Goal: Task Accomplishment & Management: Manage account settings

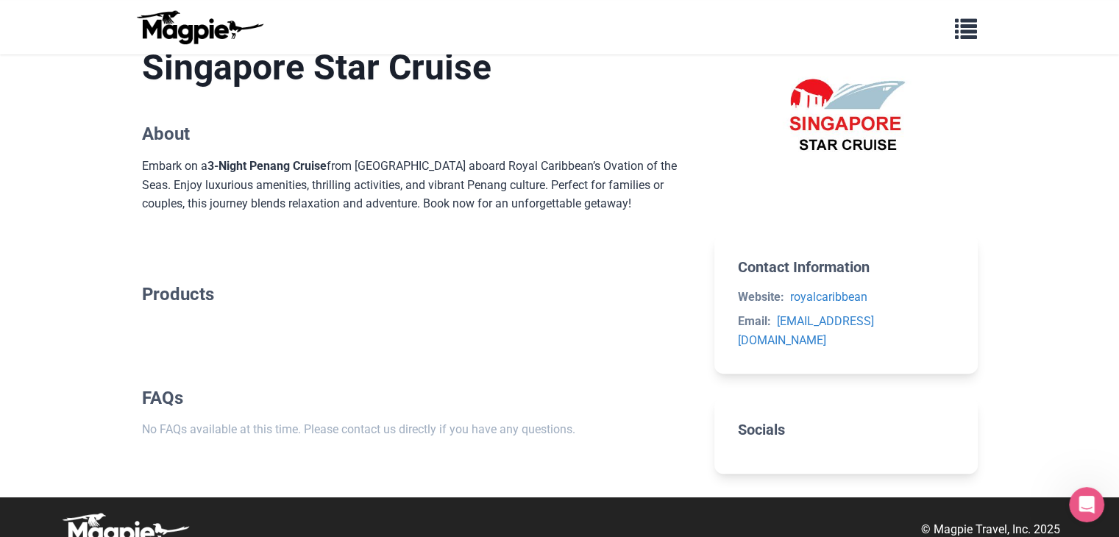
scroll to position [408, 0]
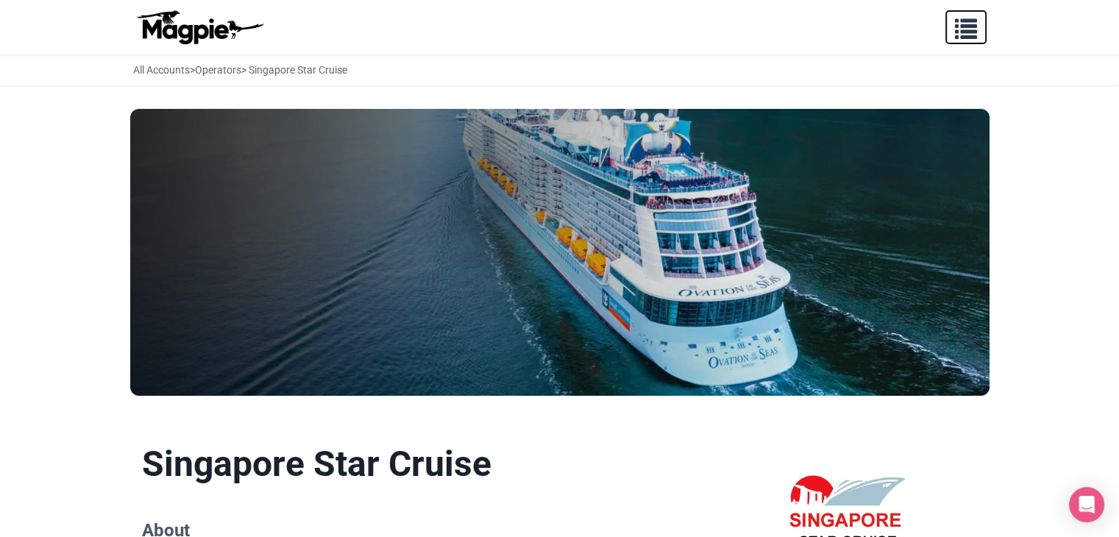
click at [966, 33] on span "button" at bounding box center [966, 26] width 22 height 22
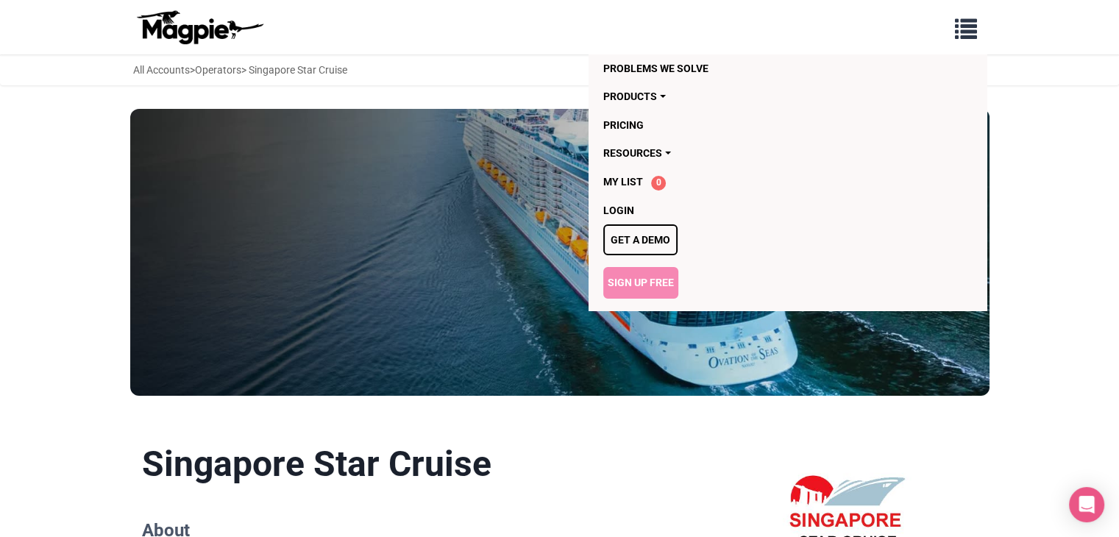
click at [640, 274] on link "Sign Up Free" at bounding box center [640, 282] width 75 height 31
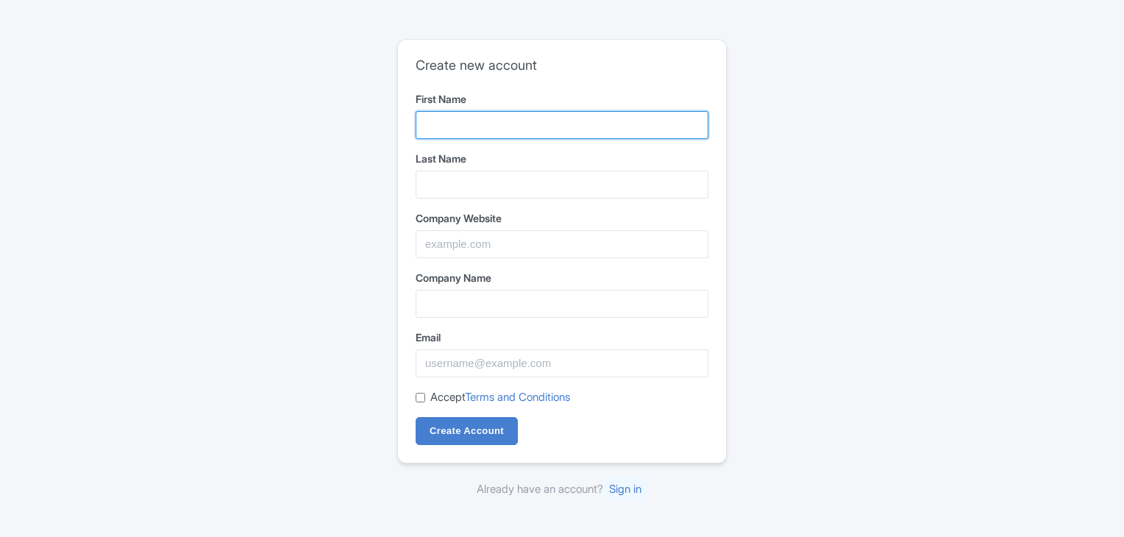
drag, startPoint x: 0, startPoint y: 0, endPoint x: 484, endPoint y: 121, distance: 499.1
click at [484, 121] on input "First Name" at bounding box center [562, 125] width 293 height 28
type input "Disney Cruise"
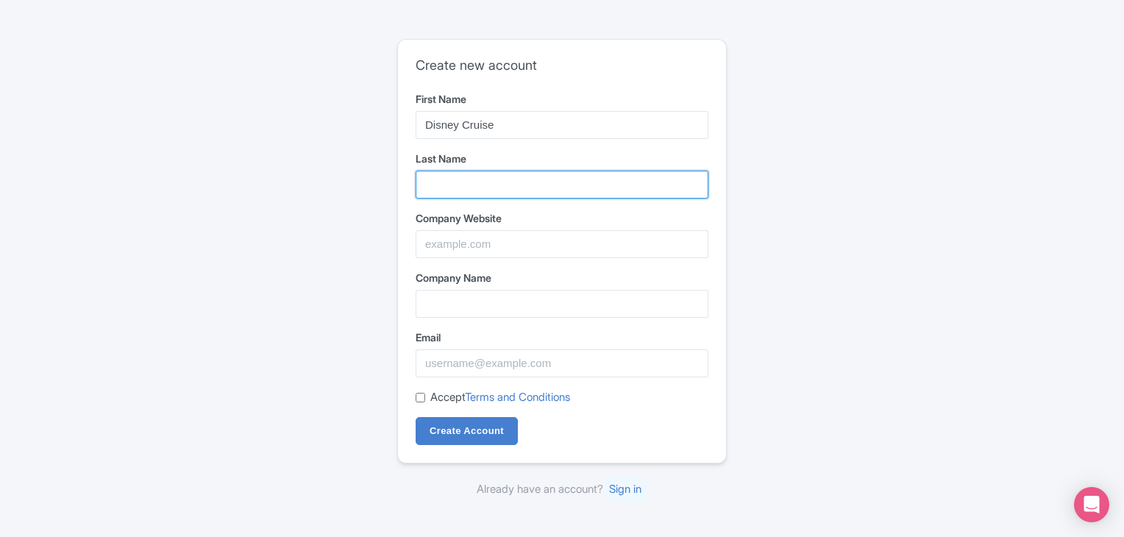
click at [499, 180] on input "Last Name" at bounding box center [562, 185] width 293 height 28
type input "Line Singapore"
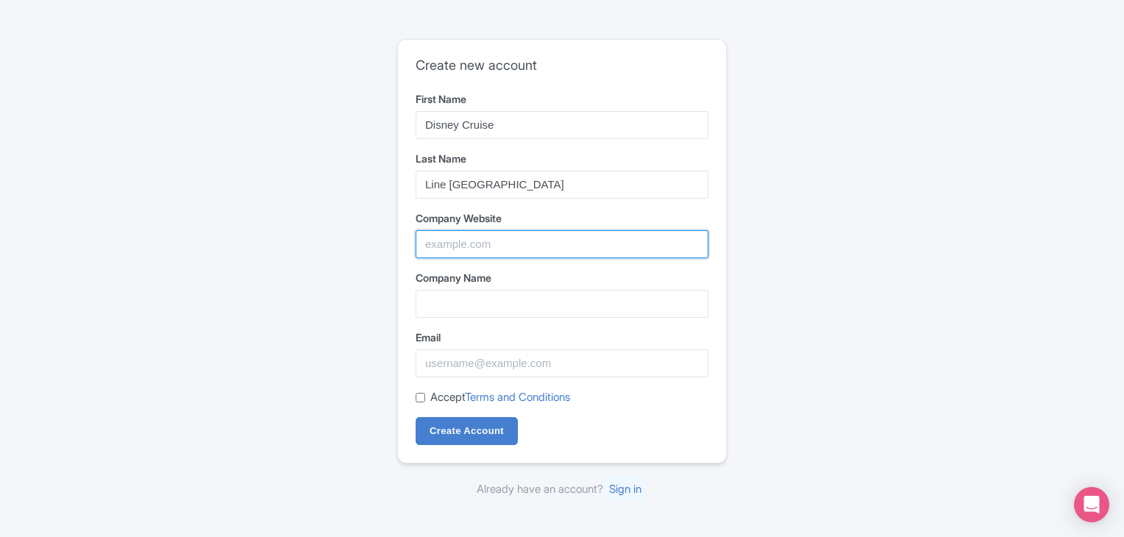
click at [494, 254] on input "Company Website" at bounding box center [562, 244] width 293 height 28
click at [479, 245] on input "Company Website" at bounding box center [562, 244] width 293 height 28
paste input "https://www.singaporedisneycruise.com"
type input "https://www.singaporedisneycruise.com"
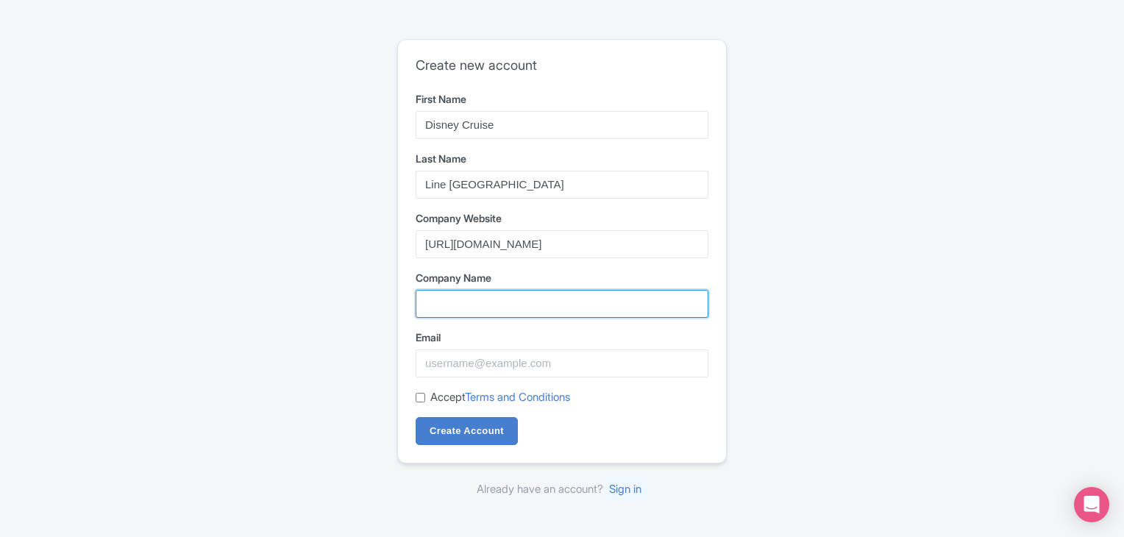
click at [477, 307] on input "Company Name" at bounding box center [562, 304] width 293 height 28
paste input "Disney Adventure Cruise"
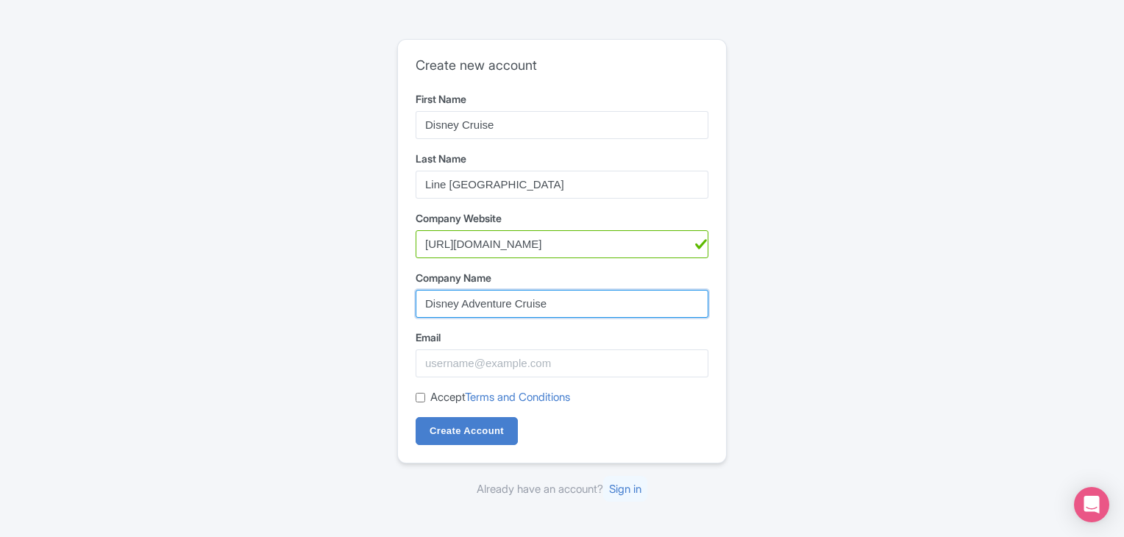
type input "Disney Adventure Cruise"
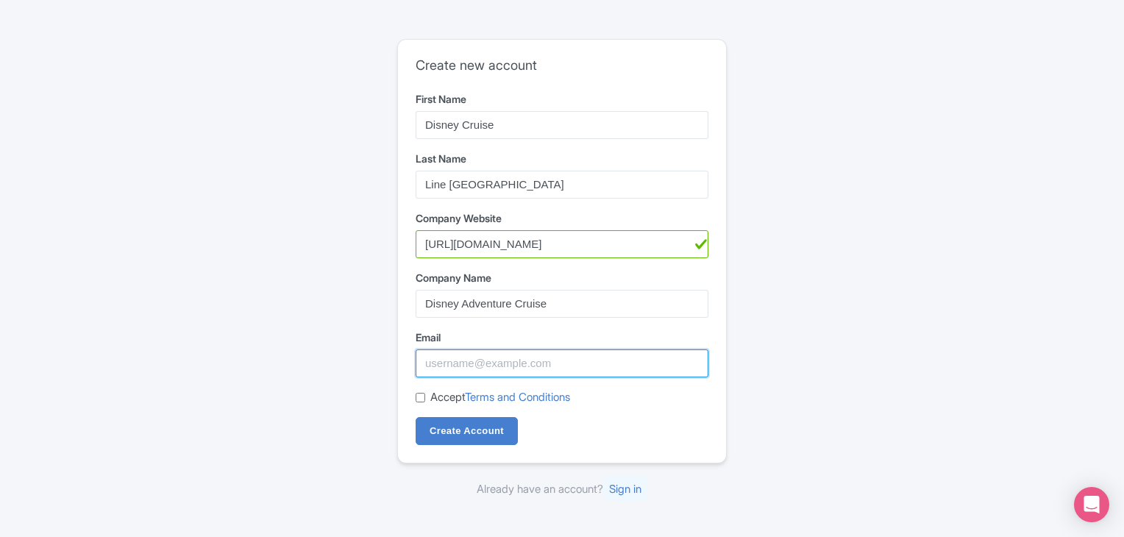
click at [448, 372] on input "Email" at bounding box center [562, 363] width 293 height 28
paste input "disneycruisesg@gmail.com"
type input "disneycruisesg@gmail.com"
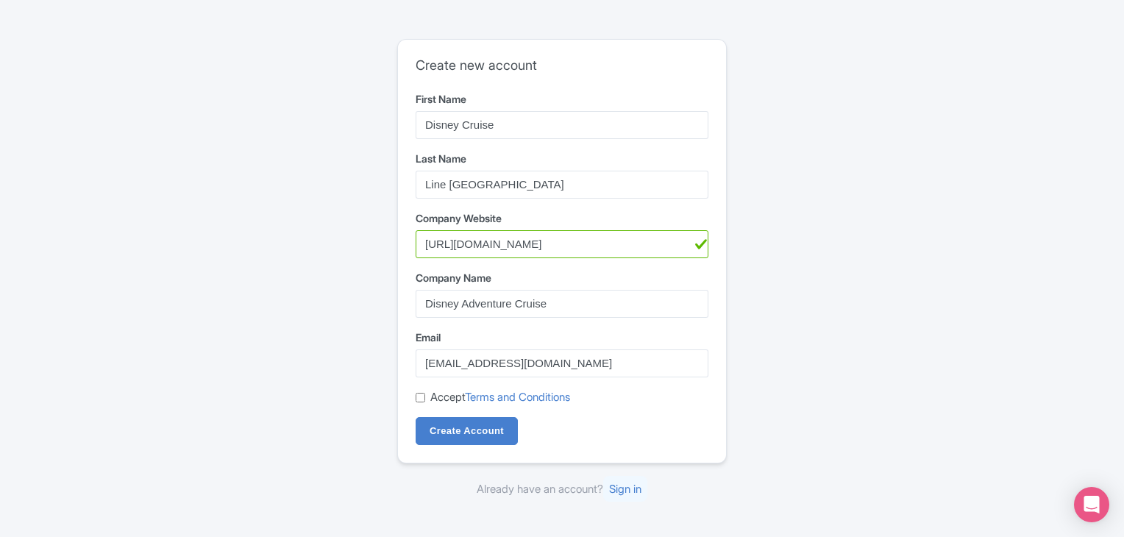
click at [414, 389] on div "Create new account First Name Disney Cruise Last Name Line Singapore Company We…" at bounding box center [562, 251] width 328 height 423
click at [419, 394] on input "Accept Terms and Conditions" at bounding box center [421, 398] width 10 height 10
checkbox input "true"
click at [461, 429] on input "Create Account" at bounding box center [467, 431] width 102 height 28
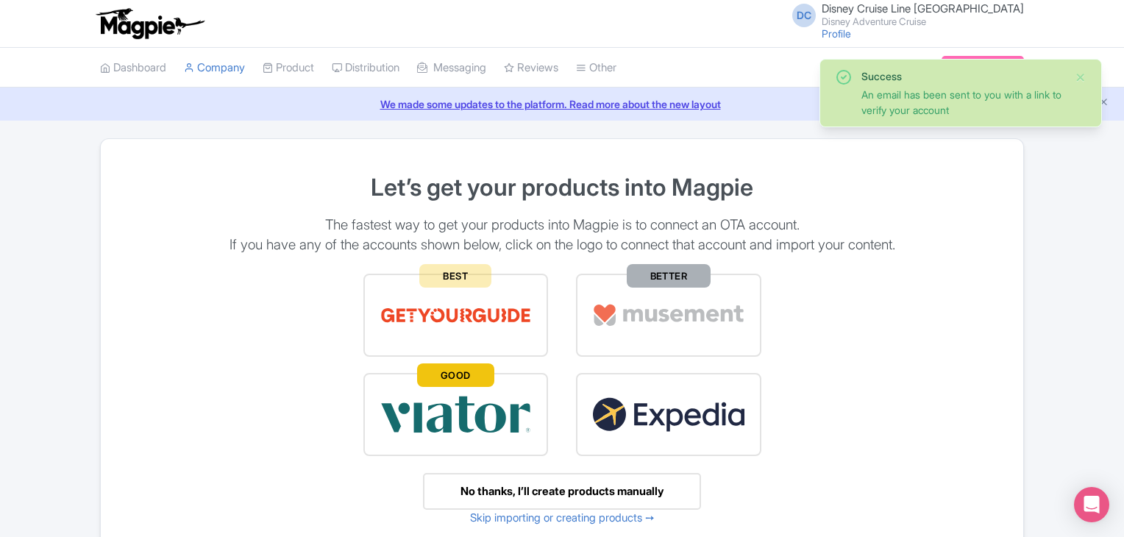
click at [1088, 75] on div "Success An email has been sent to you with a link to verify your account" at bounding box center [961, 93] width 283 height 68
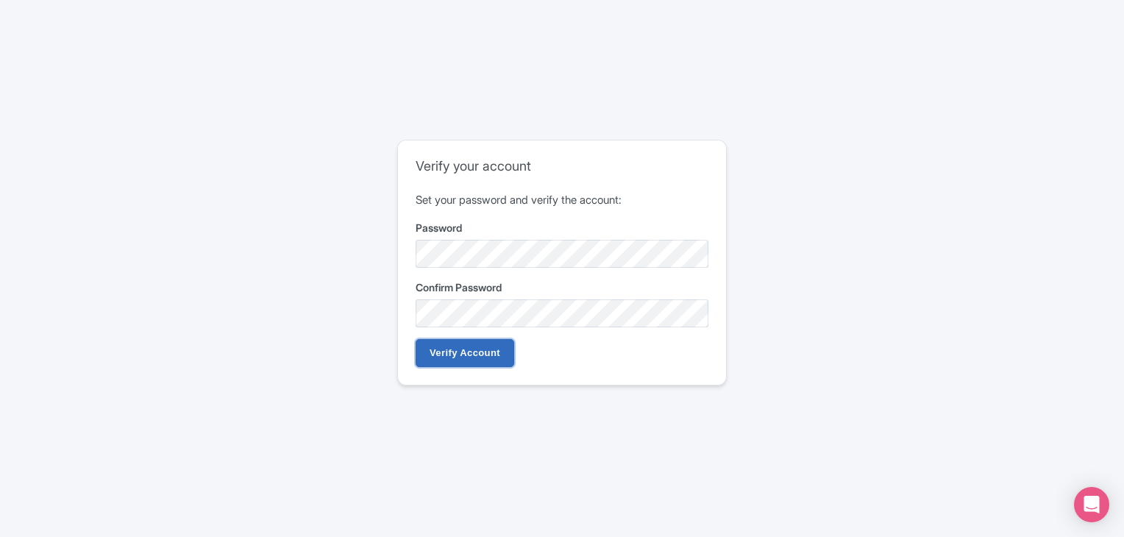
click at [480, 356] on input "Verify Account" at bounding box center [465, 353] width 99 height 28
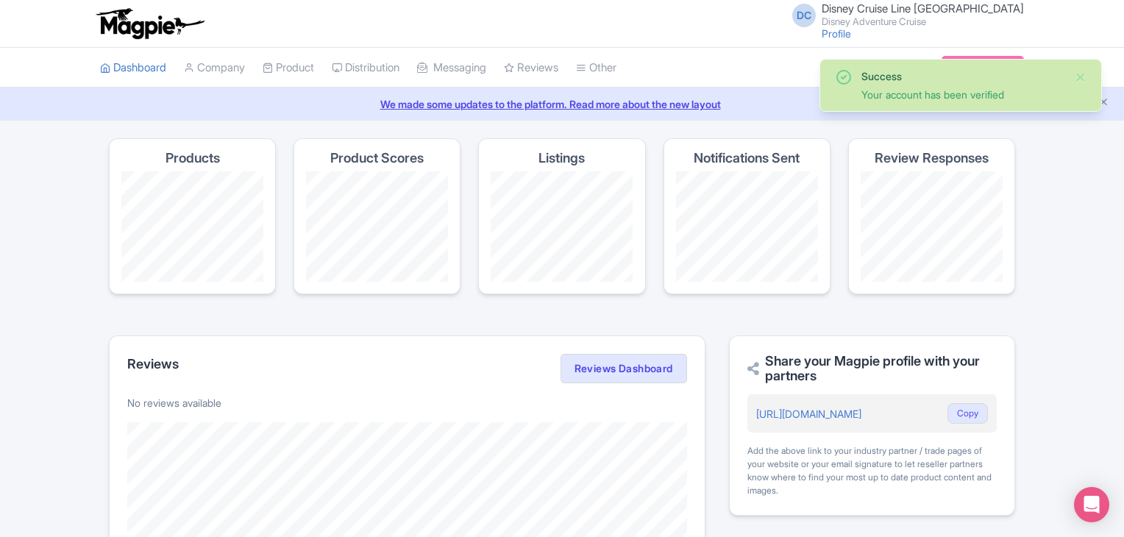
click at [883, 11] on span "Disney Cruise Line Singapore" at bounding box center [923, 8] width 202 height 14
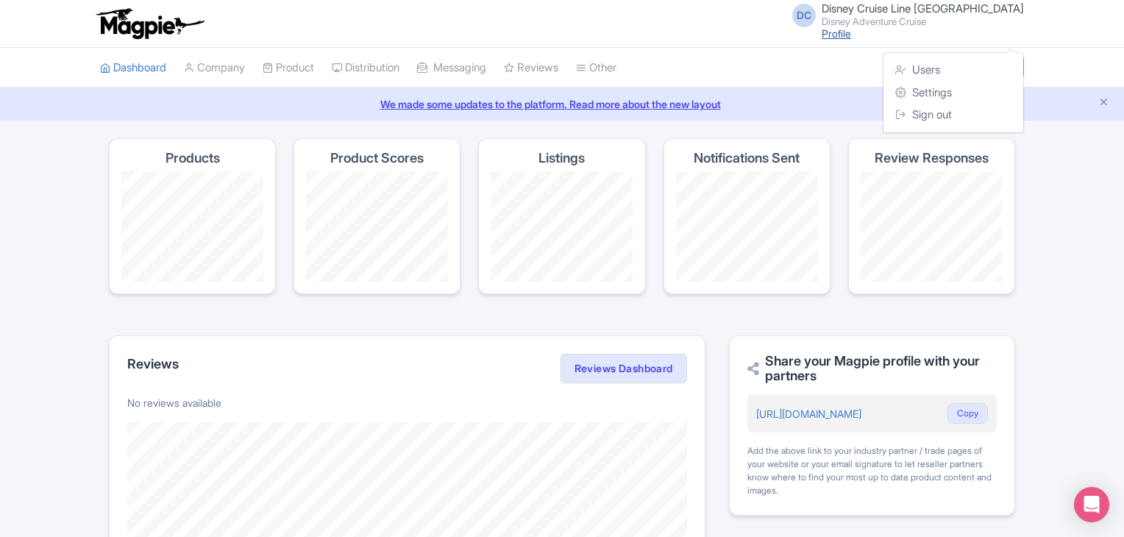
click at [851, 34] on link "Profile" at bounding box center [836, 33] width 29 height 13
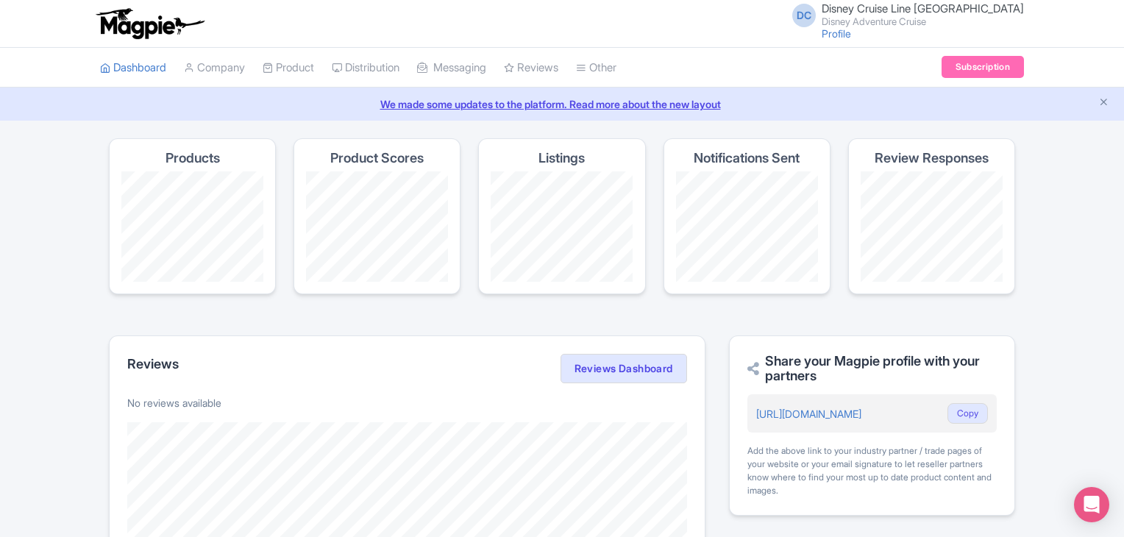
click at [915, 24] on small "Disney Adventure Cruise" at bounding box center [923, 22] width 202 height 10
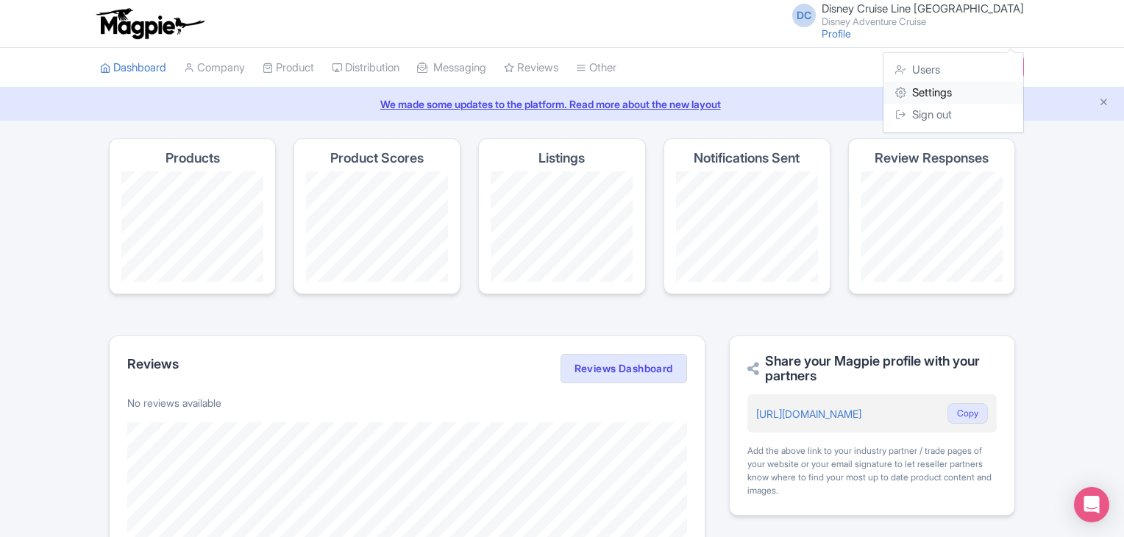
click at [948, 92] on link "Settings" at bounding box center [954, 93] width 140 height 23
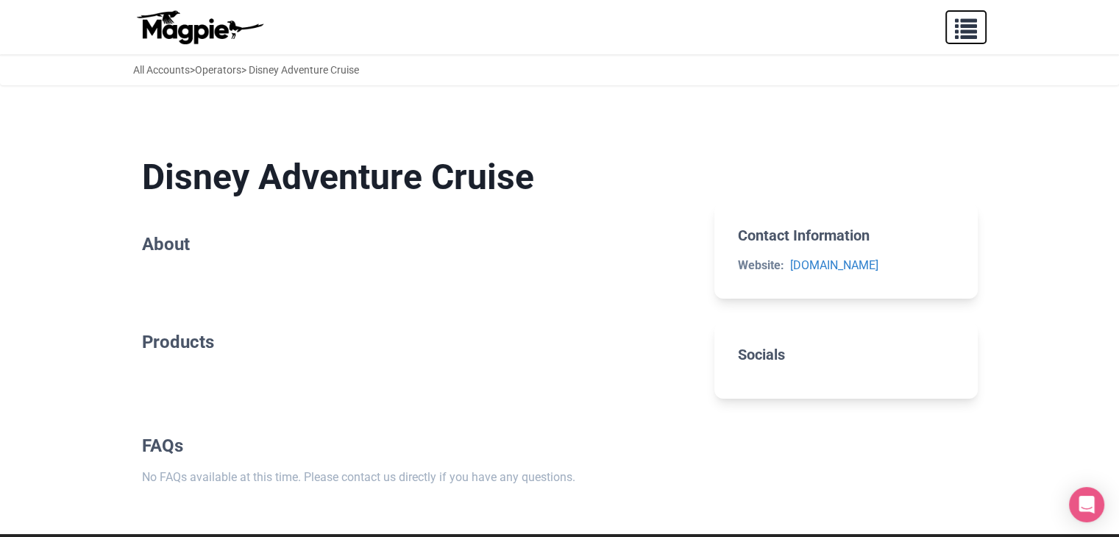
click at [967, 32] on span "button" at bounding box center [966, 26] width 22 height 22
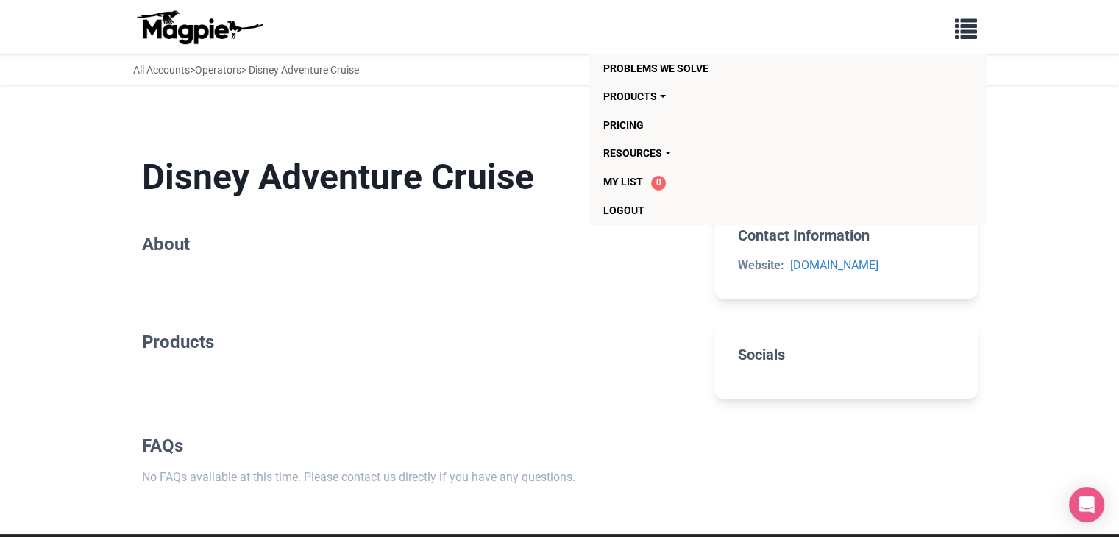
click at [255, 92] on body "Problems we solve Products Content Management and Distribution Magpie for Resel…" at bounding box center [559, 298] width 1119 height 596
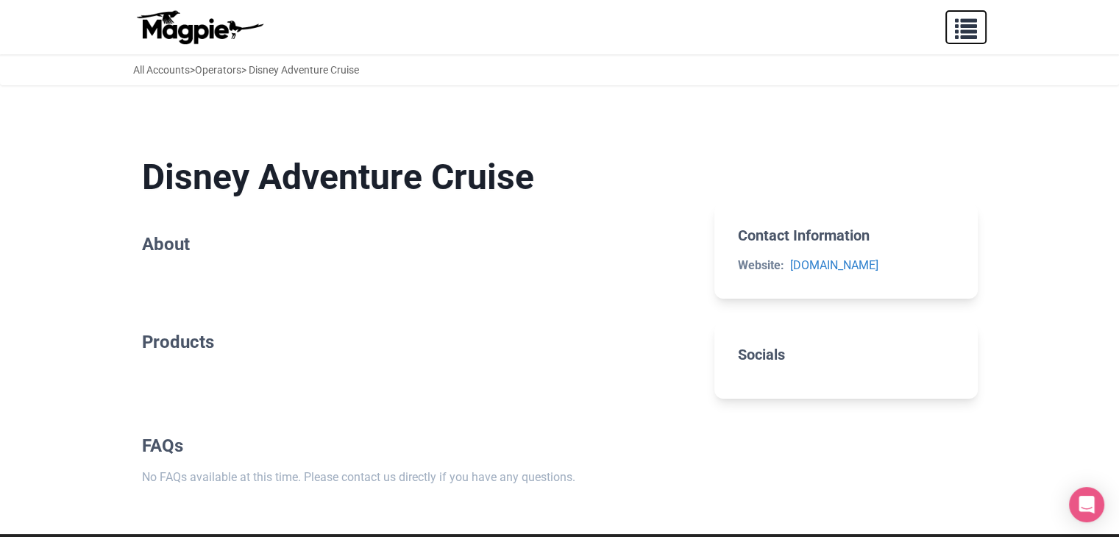
click at [981, 14] on button "button" at bounding box center [965, 27] width 41 height 34
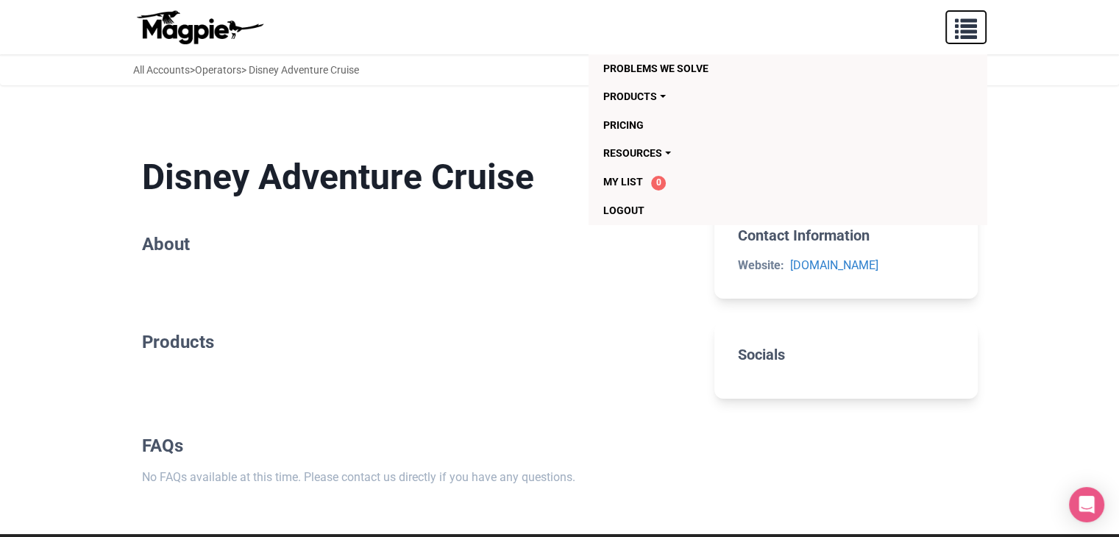
scroll to position [59, 0]
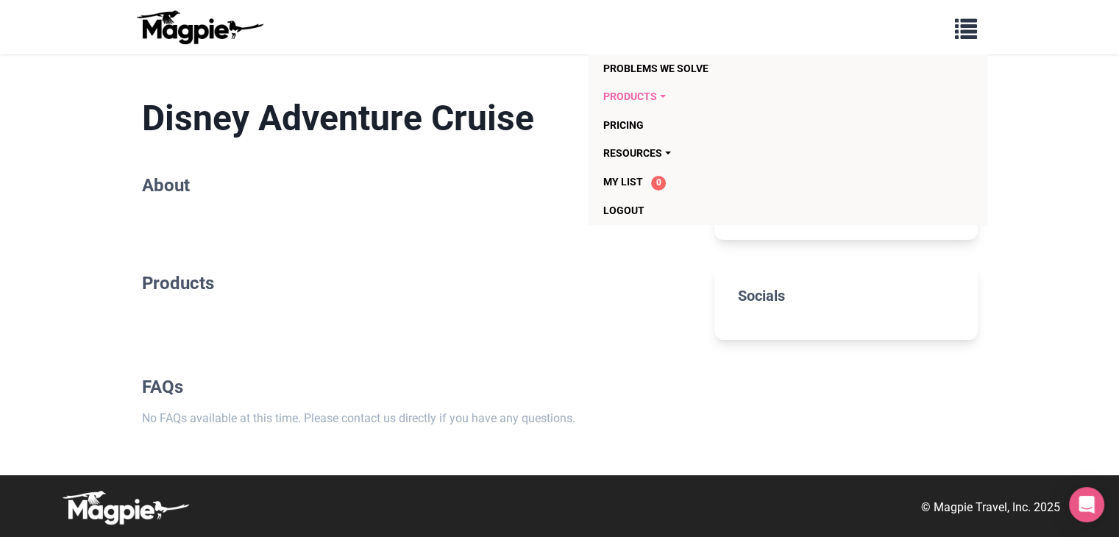
click at [653, 90] on link "Products" at bounding box center [702, 96] width 199 height 28
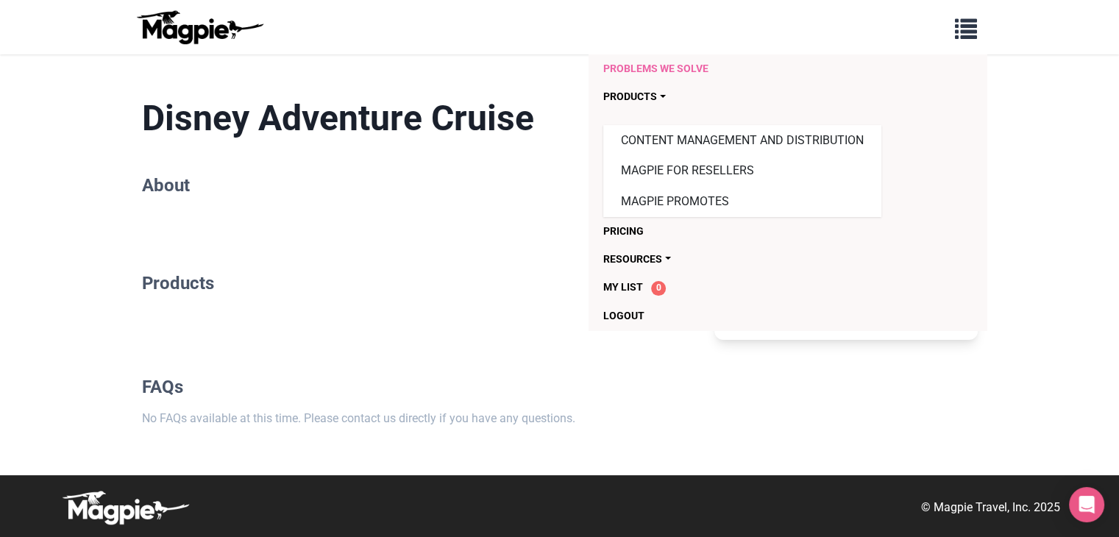
click at [656, 68] on link "Problems we solve" at bounding box center [702, 68] width 199 height 28
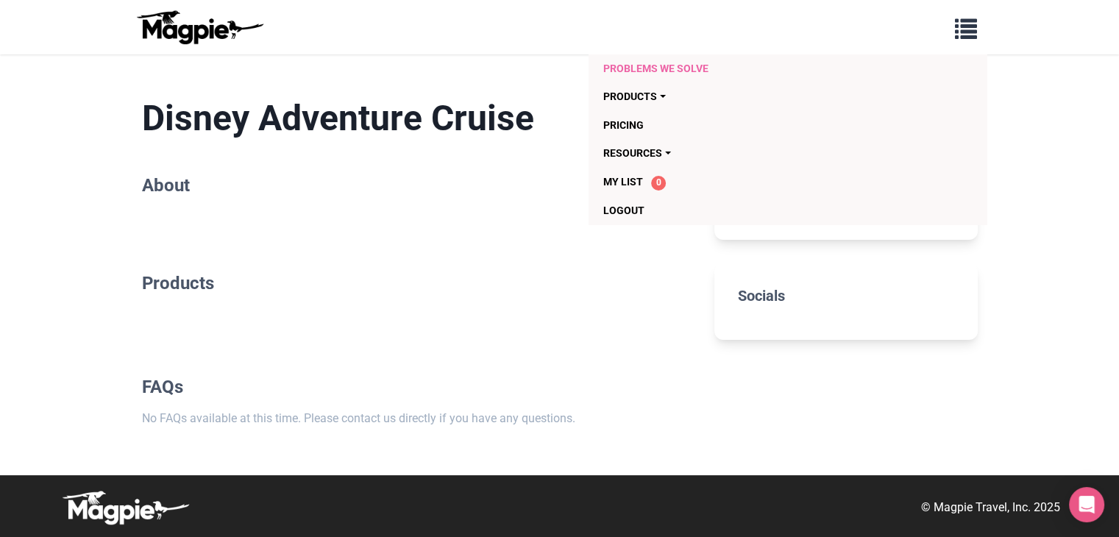
click at [664, 71] on link "Problems we solve" at bounding box center [702, 68] width 199 height 28
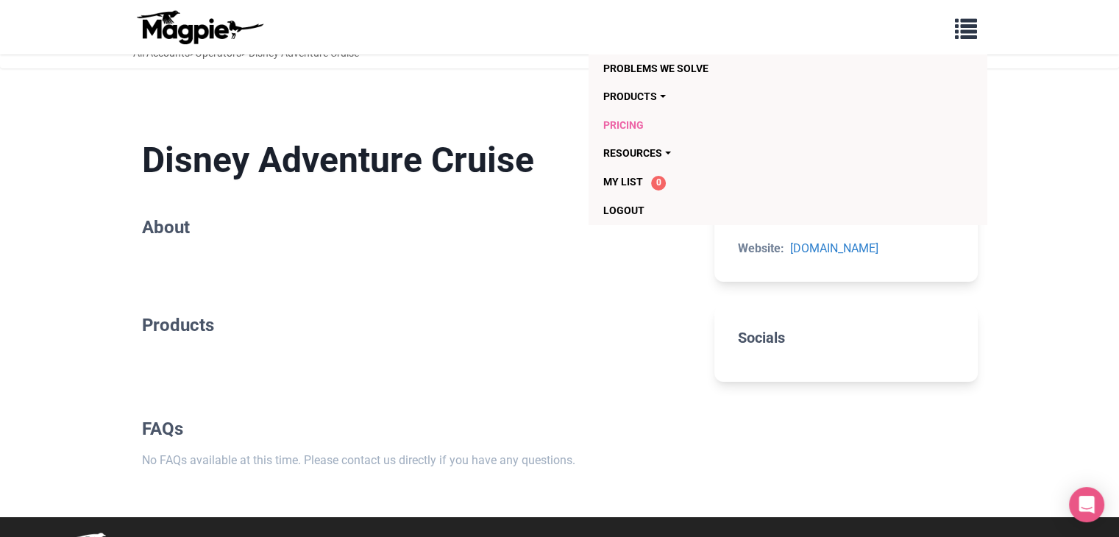
scroll to position [0, 0]
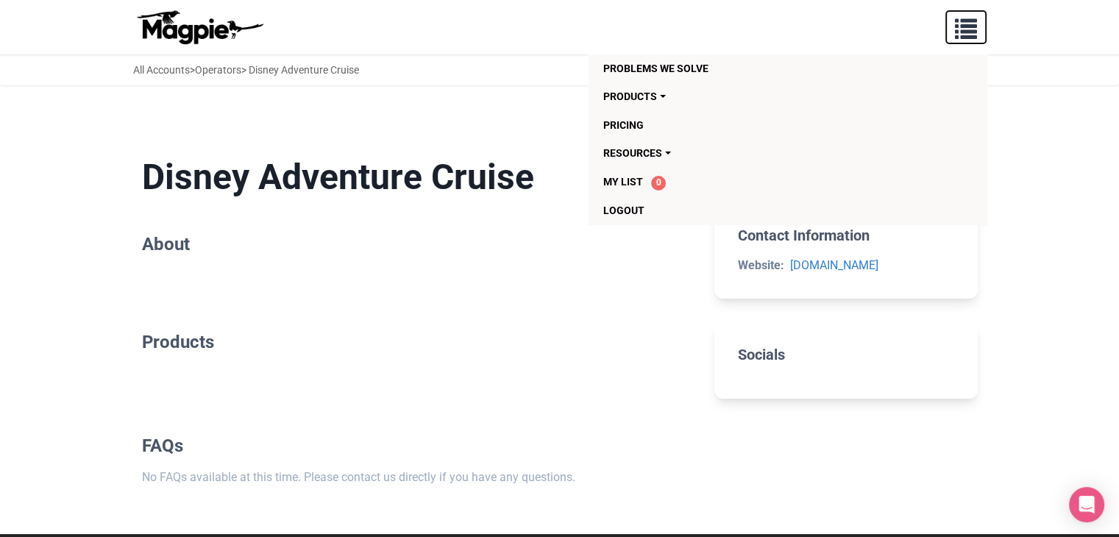
click at [969, 35] on span "button" at bounding box center [966, 26] width 22 height 22
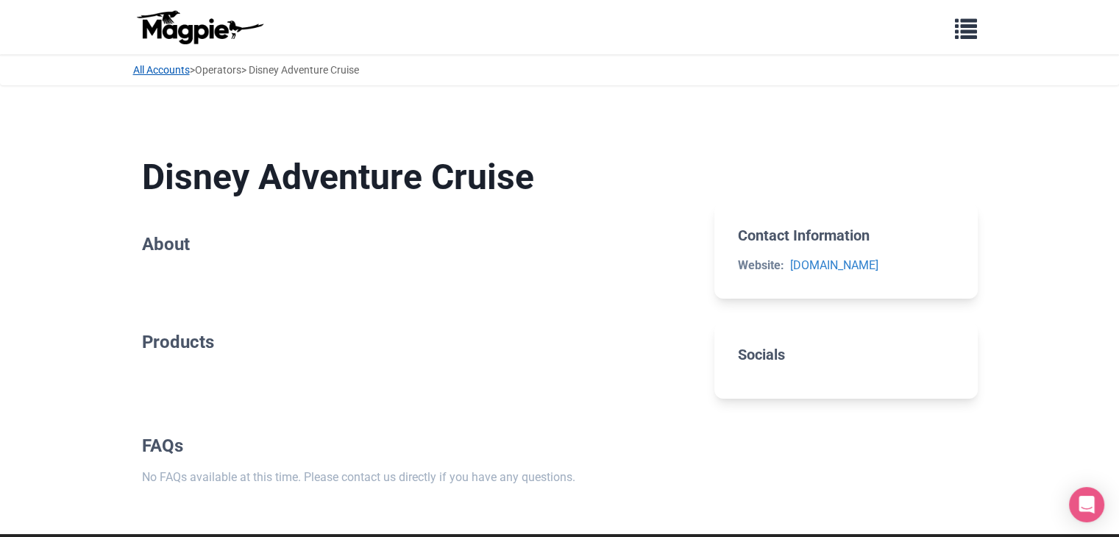
click at [153, 65] on link "All Accounts" at bounding box center [161, 70] width 57 height 12
click at [224, 74] on link "Operators" at bounding box center [218, 70] width 46 height 12
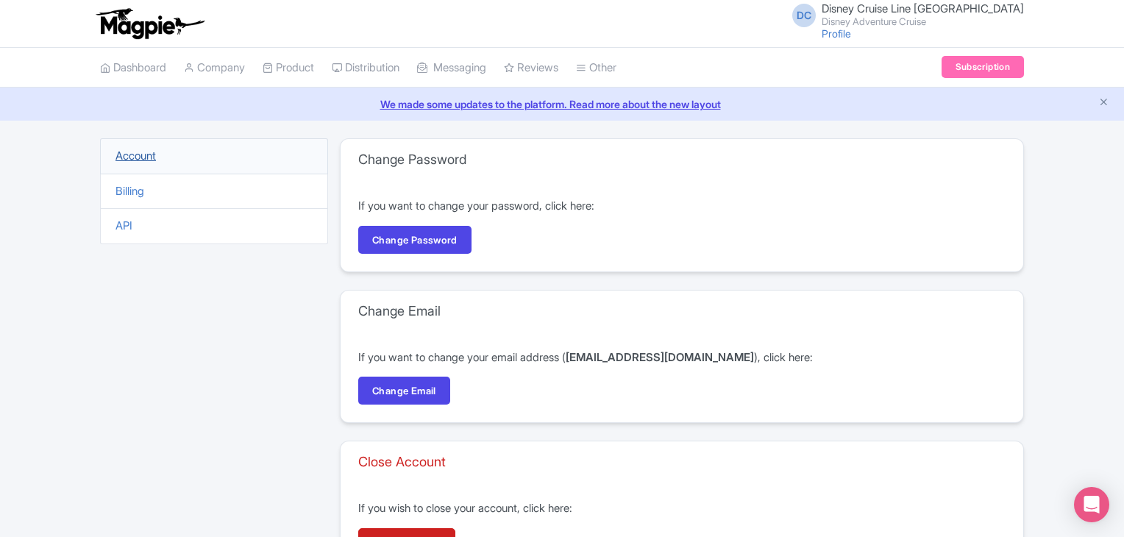
click at [144, 158] on link "Account" at bounding box center [136, 156] width 40 height 14
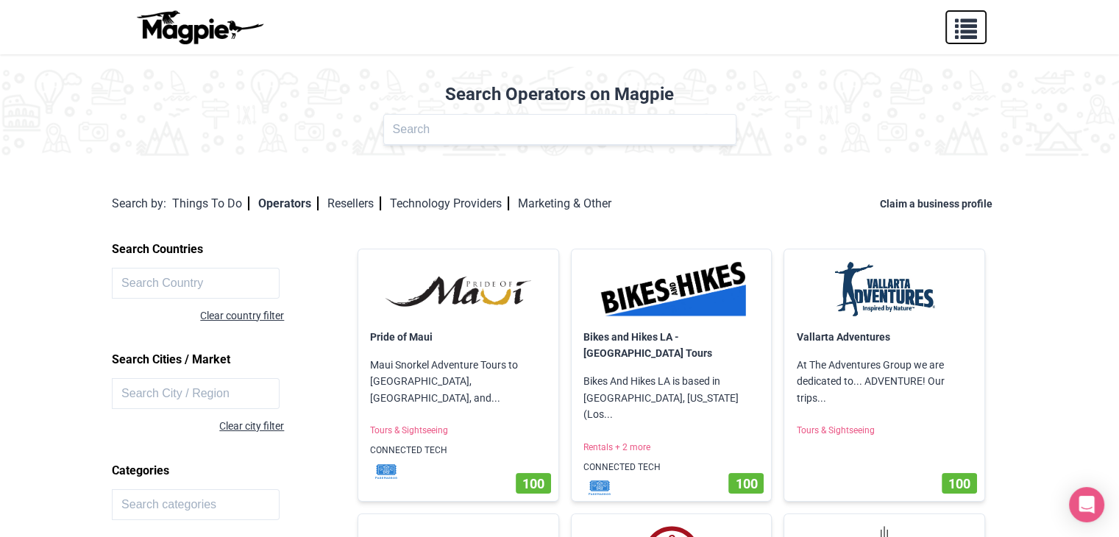
click at [970, 28] on span "button" at bounding box center [966, 26] width 22 height 22
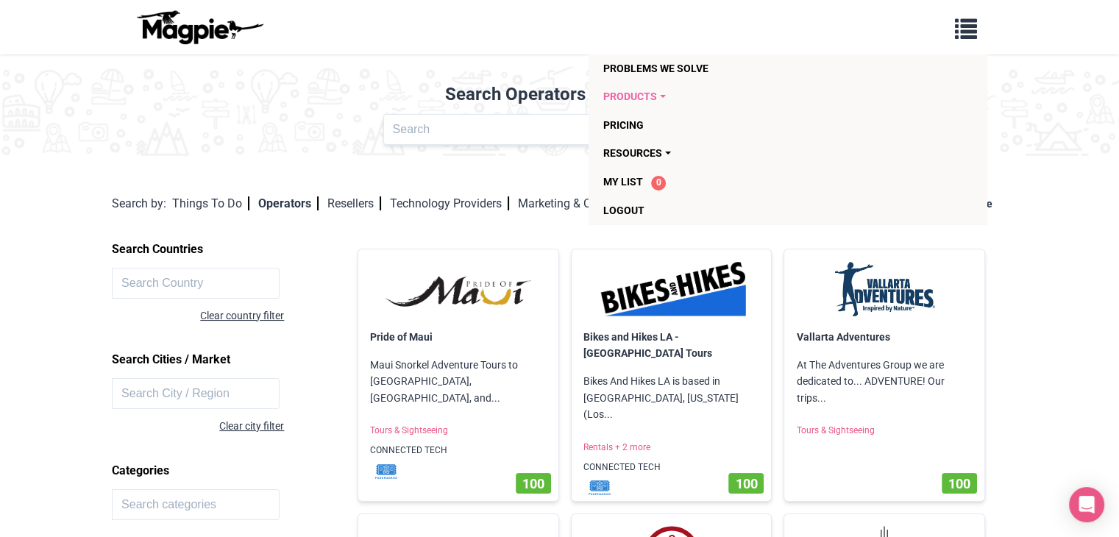
click at [647, 93] on link "Products" at bounding box center [702, 96] width 199 height 28
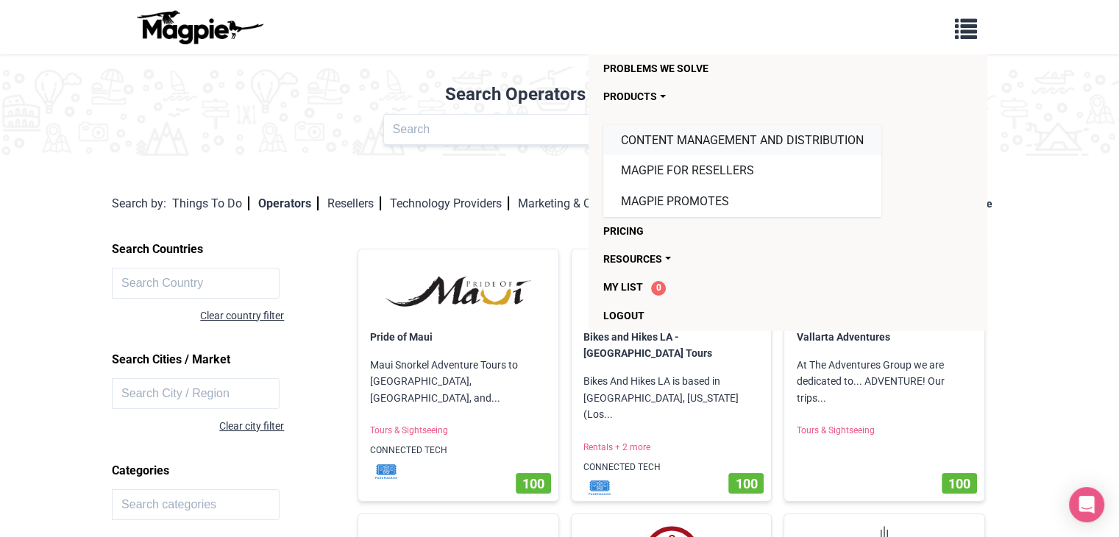
click at [681, 136] on link "Content Management and Distribution" at bounding box center [742, 140] width 278 height 31
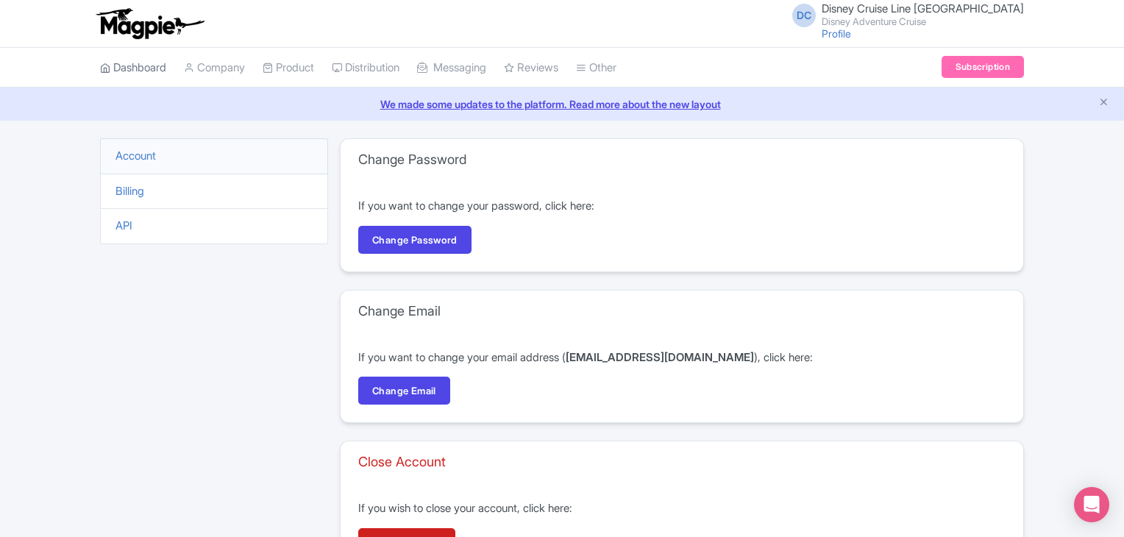
click at [135, 67] on link "Dashboard" at bounding box center [133, 68] width 66 height 40
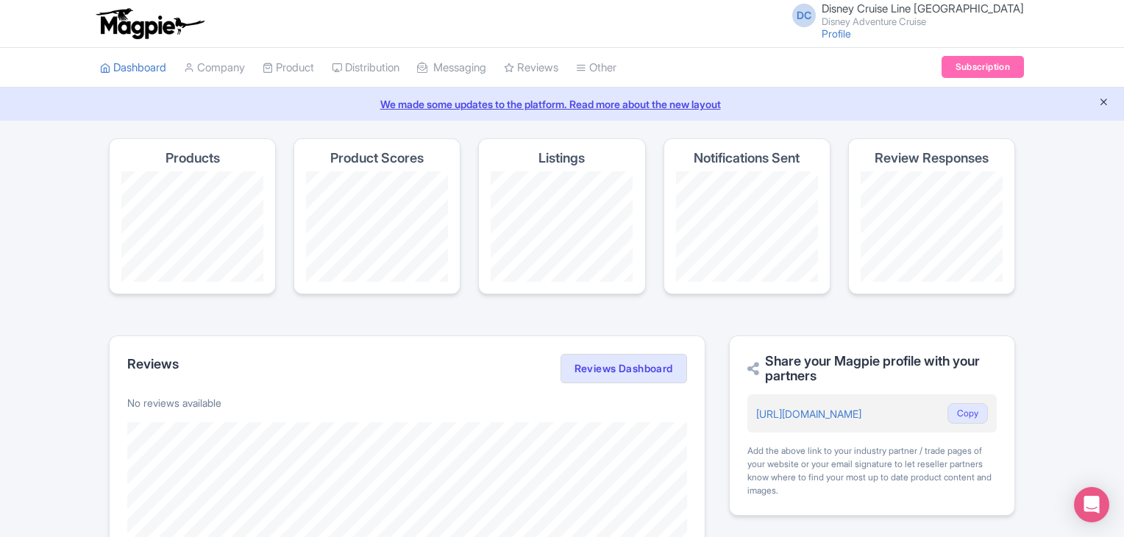
click at [1101, 99] on icon "Close announcement" at bounding box center [1103, 101] width 11 height 11
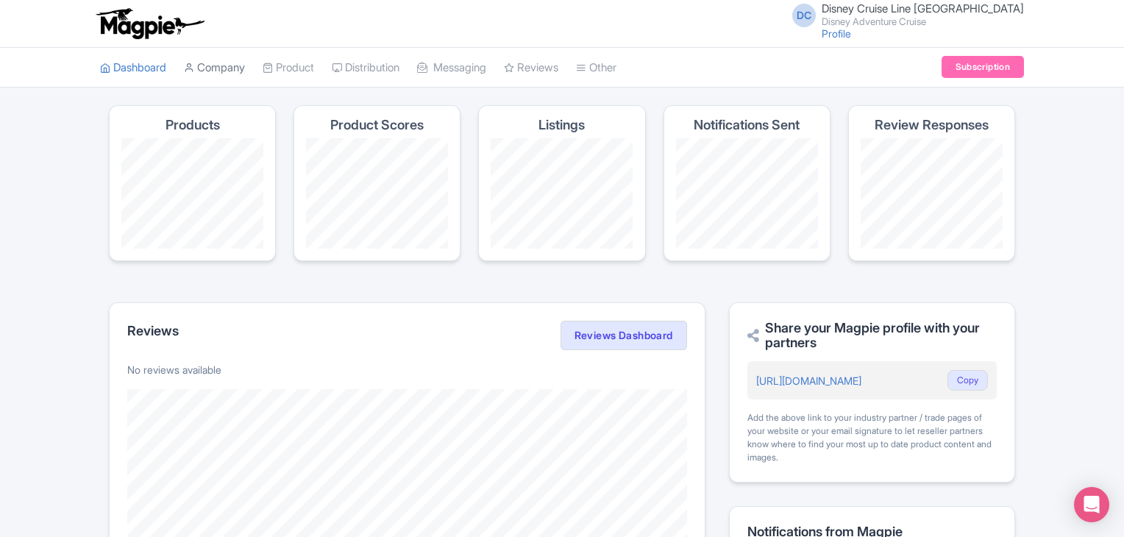
click at [216, 68] on link "Company" at bounding box center [214, 68] width 61 height 40
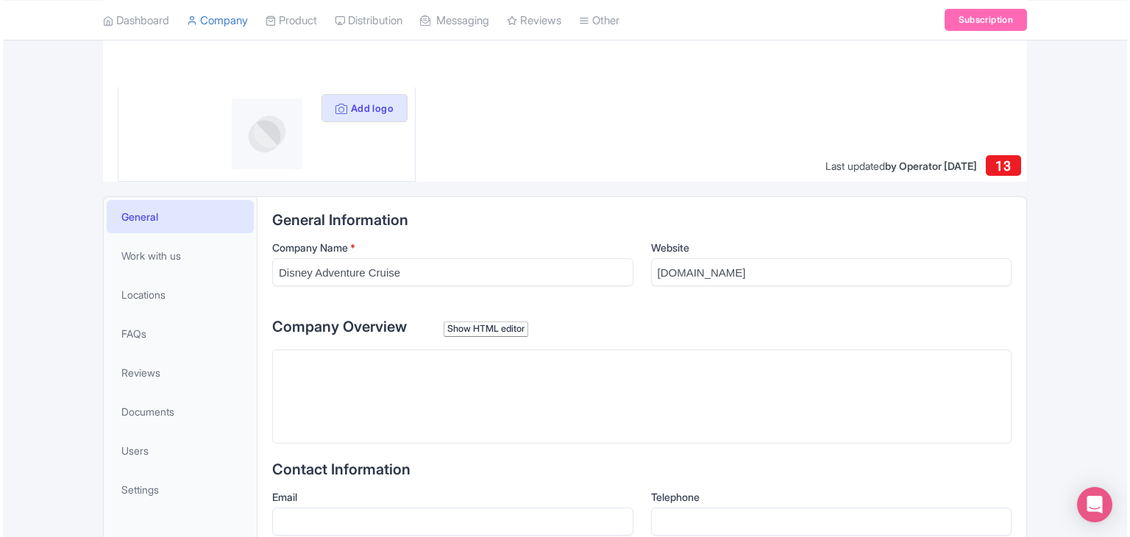
scroll to position [88, 0]
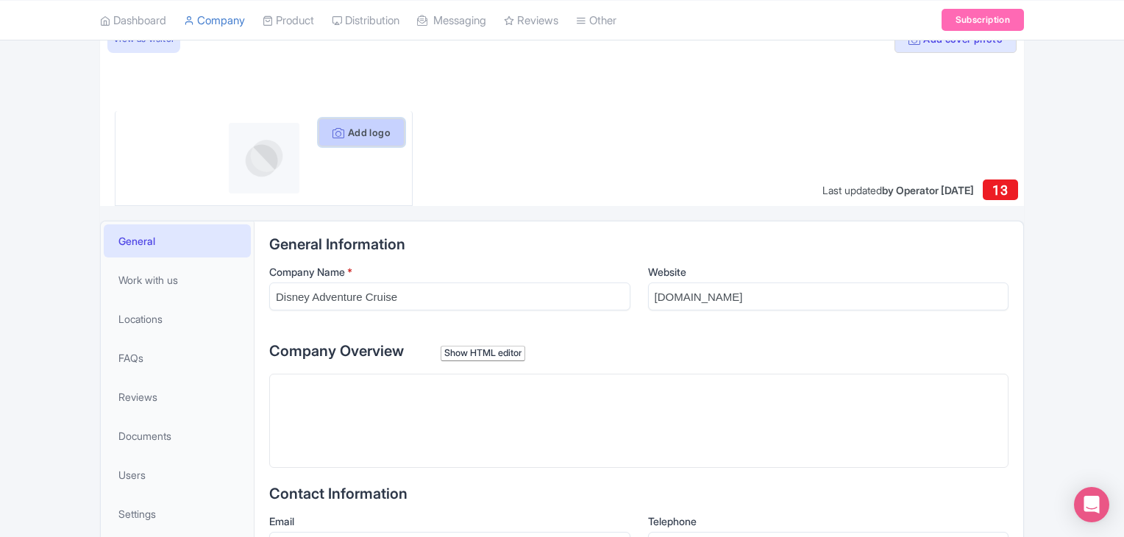
click at [344, 130] on button "Add logo" at bounding box center [362, 132] width 86 height 28
click at [369, 127] on button "Add logo" at bounding box center [362, 132] width 86 height 28
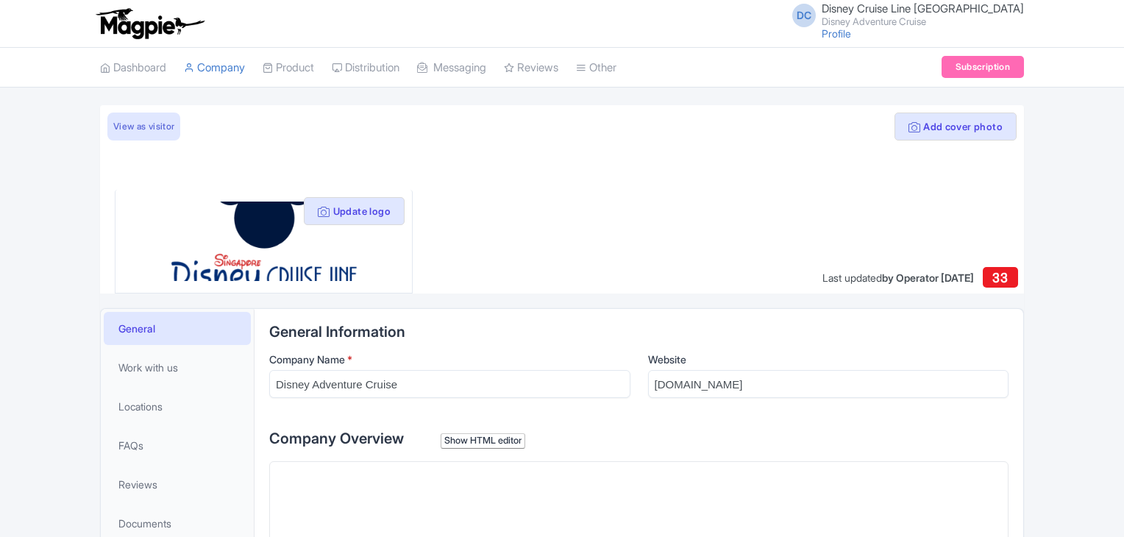
scroll to position [88, 0]
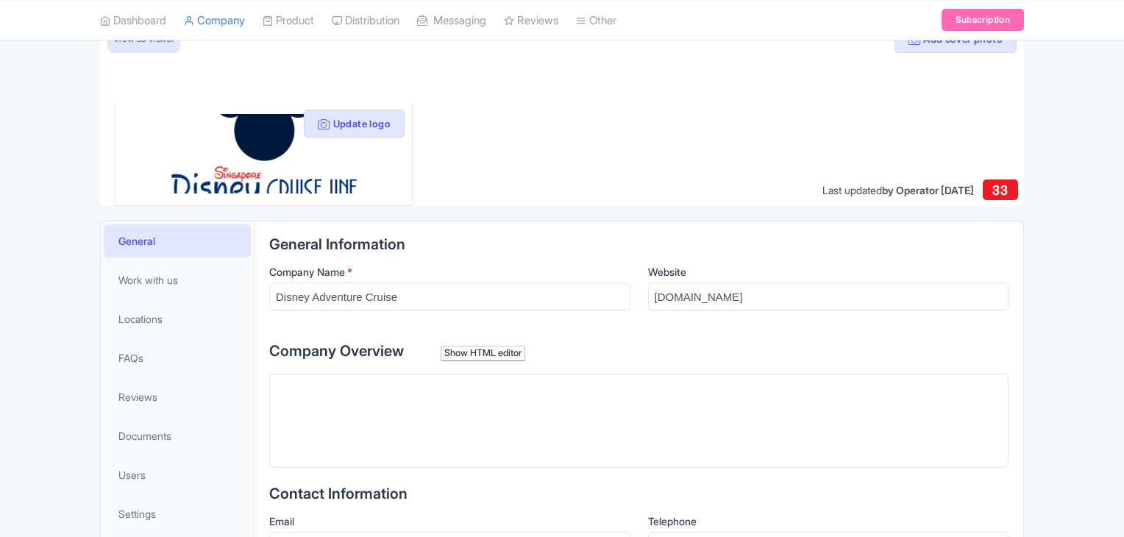
click at [300, 152] on img at bounding box center [263, 153] width 237 height 79
click at [342, 118] on button "Update logo" at bounding box center [354, 124] width 101 height 28
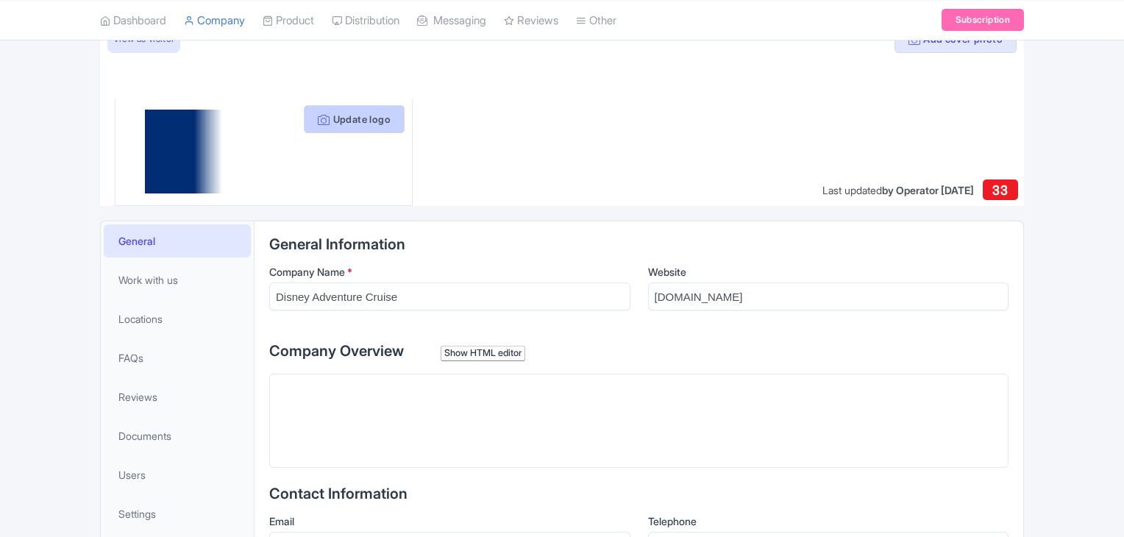
scroll to position [88, 0]
click at [356, 125] on button "Update logo" at bounding box center [354, 119] width 101 height 28
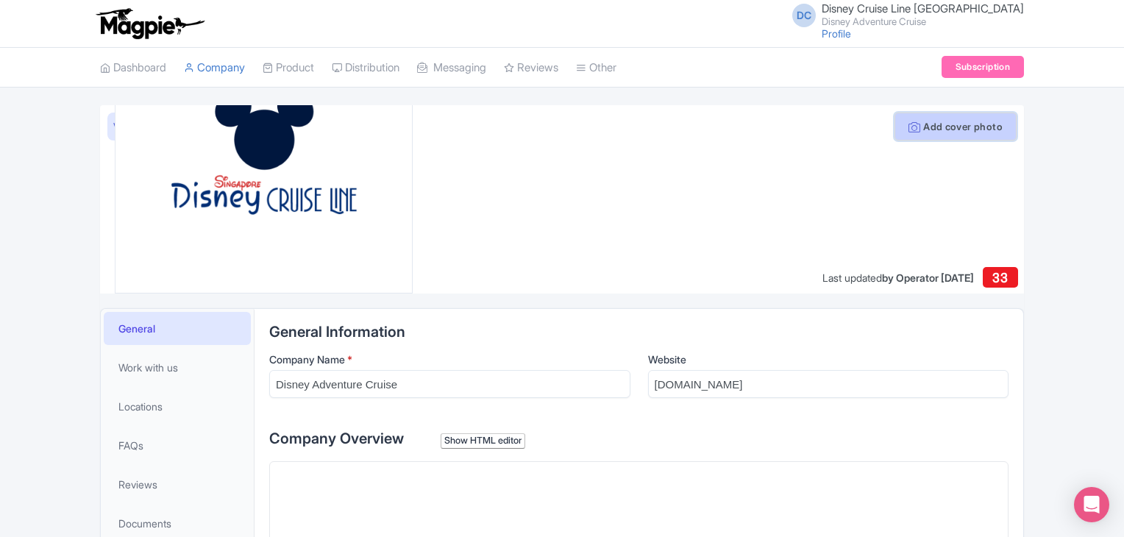
click at [961, 121] on button "Add cover photo" at bounding box center [956, 127] width 122 height 28
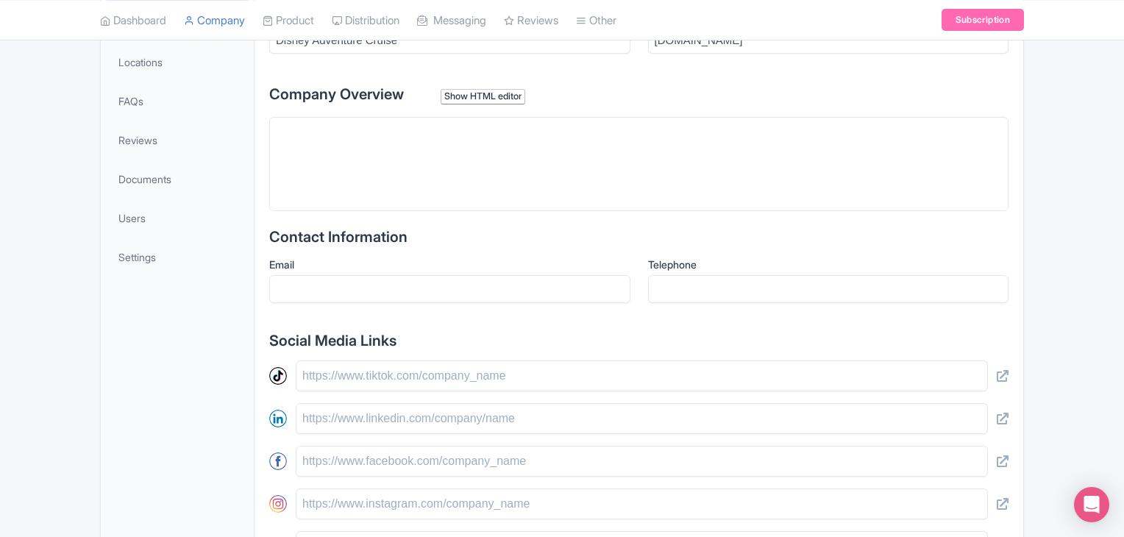
scroll to position [348, 0]
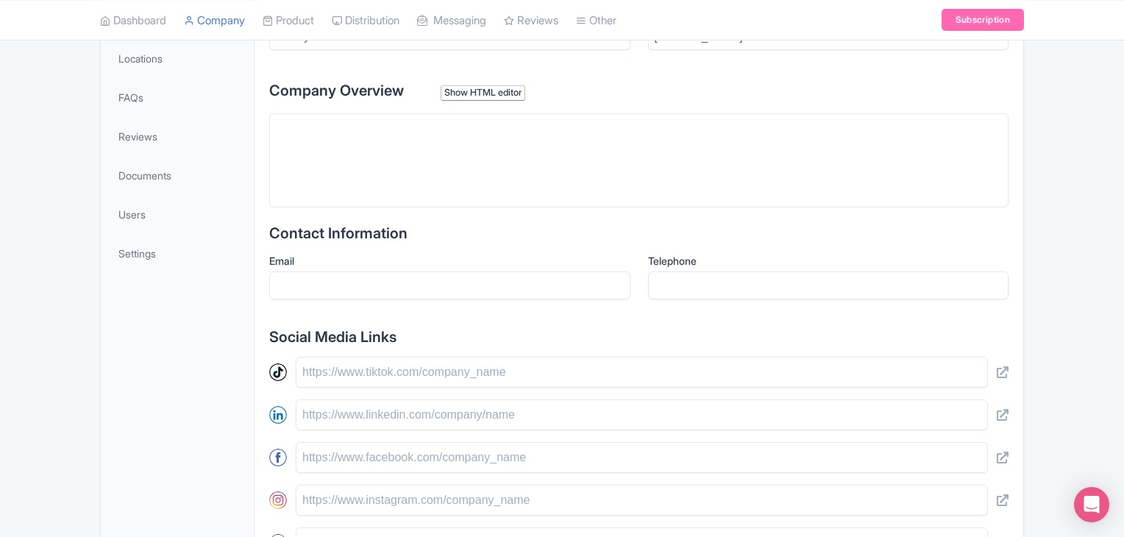
click at [347, 157] on trix-editor at bounding box center [638, 160] width 739 height 94
paste trix-editor "<div>&lt;p&gt;&lt;a href="https://www.singaporedisneycruise.com/3-night-disney-…"
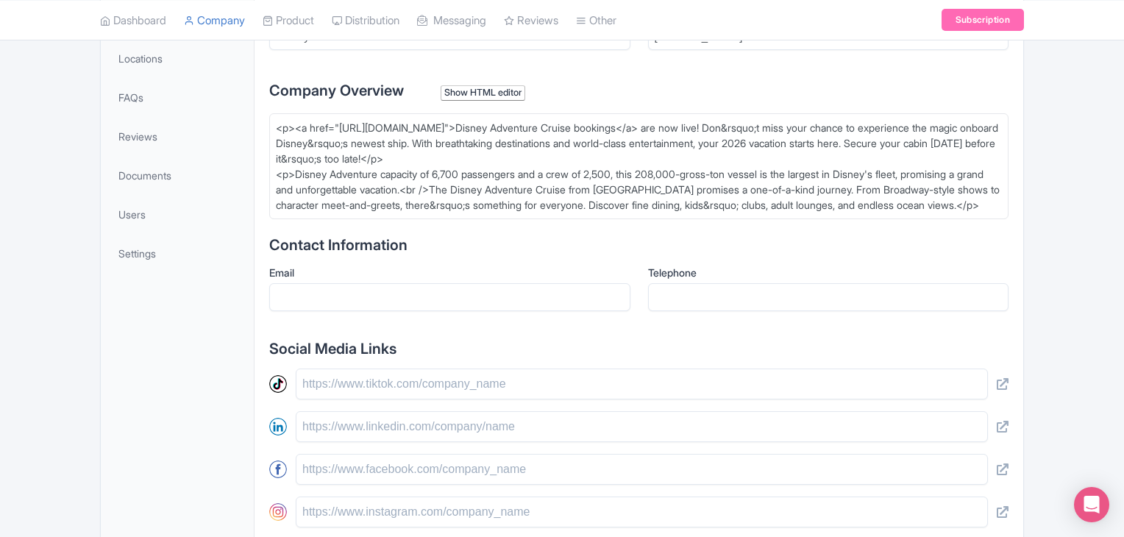
type trix-editor "<div>&lt;p&gt;&lt;a href="https://www.singaporedisneycruise.com/3-night-disney-…"
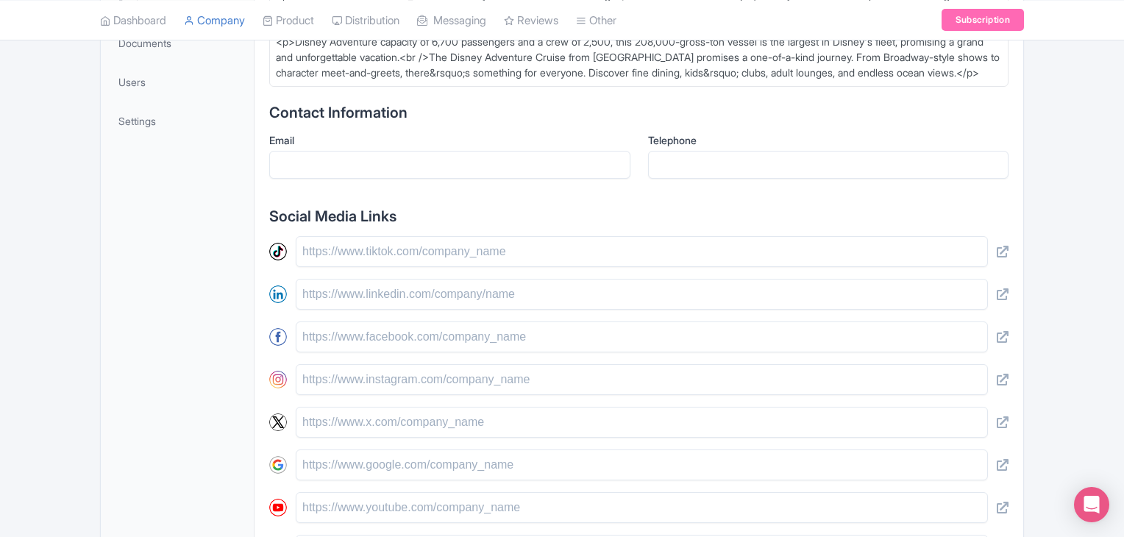
scroll to position [486, 0]
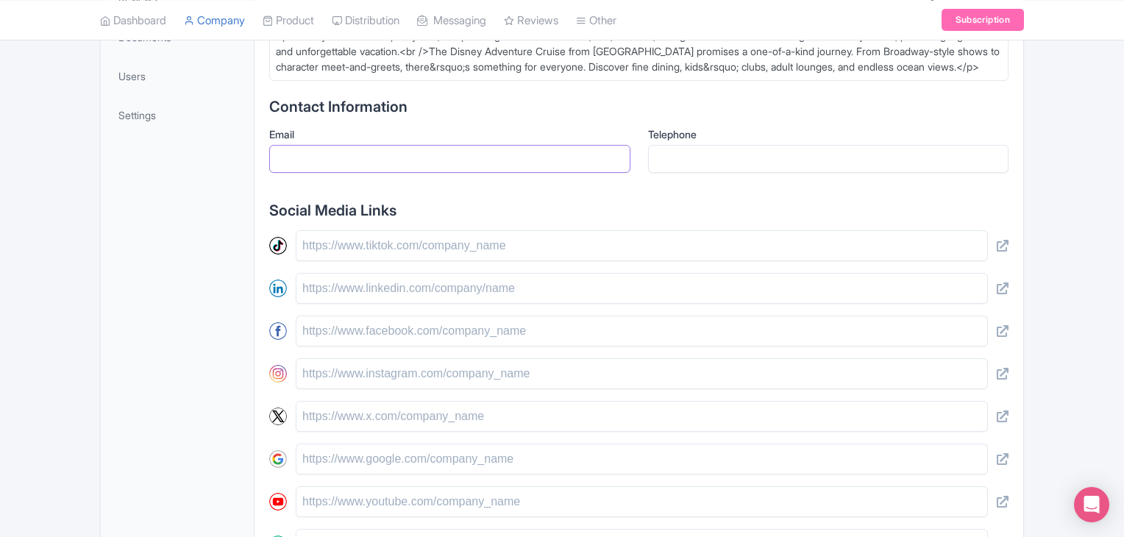
click at [466, 173] on input "Email" at bounding box center [449, 159] width 361 height 28
paste input "[EMAIL_ADDRESS][DOMAIN_NAME]"
type input "[EMAIL_ADDRESS][DOMAIN_NAME]"
click at [756, 173] on input "Telephone" at bounding box center [828, 159] width 361 height 28
paste input "9953872720"
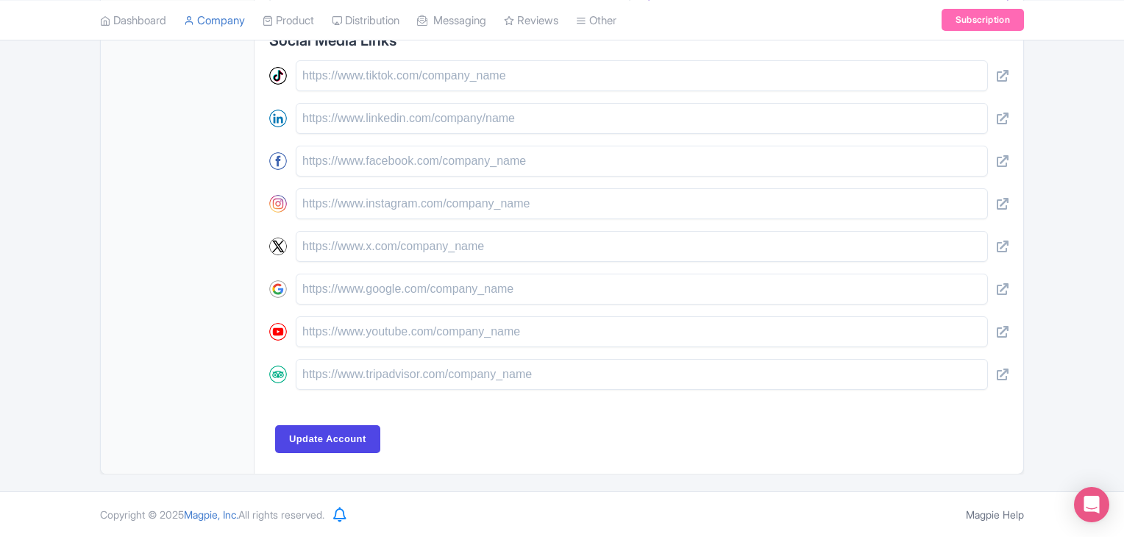
scroll to position [667, 0]
type input "9953872720"
click at [338, 441] on input "Update Account" at bounding box center [327, 439] width 105 height 28
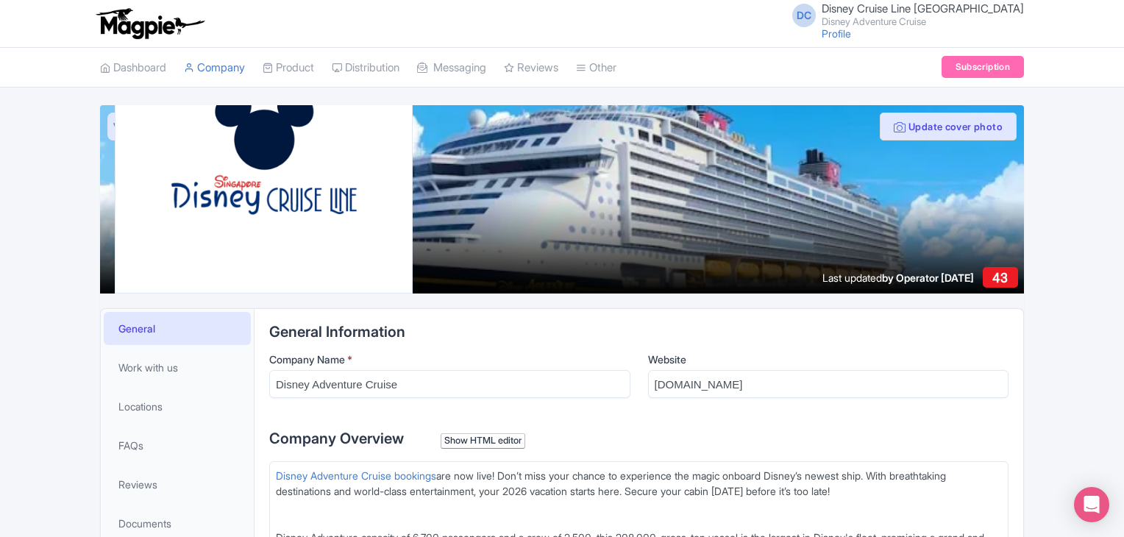
click at [917, 3] on span "Disney Cruise Line Singapore" at bounding box center [923, 8] width 202 height 14
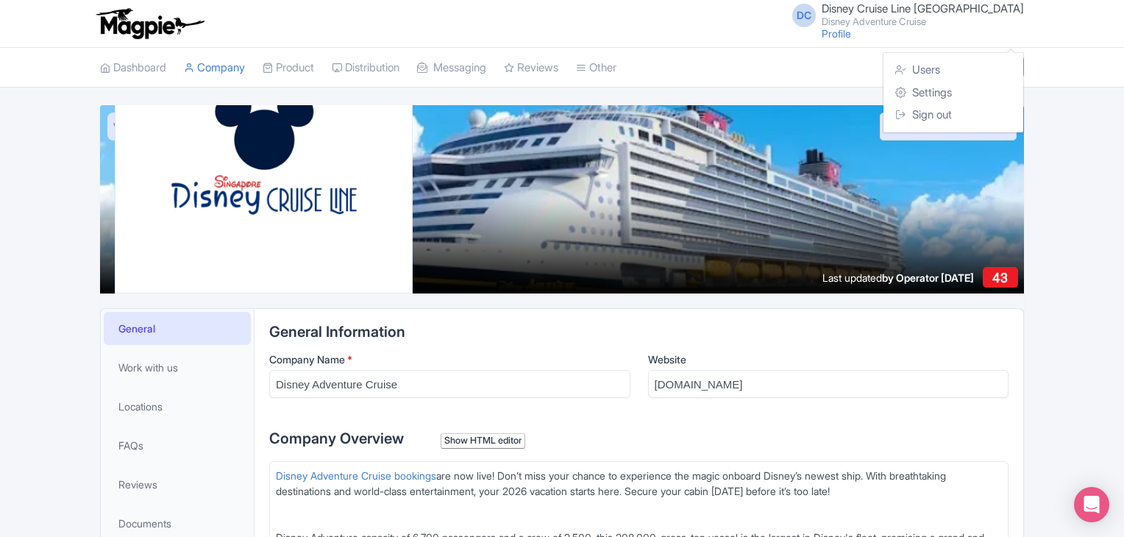
click at [920, 9] on span "Disney Cruise Line Singapore" at bounding box center [923, 8] width 202 height 14
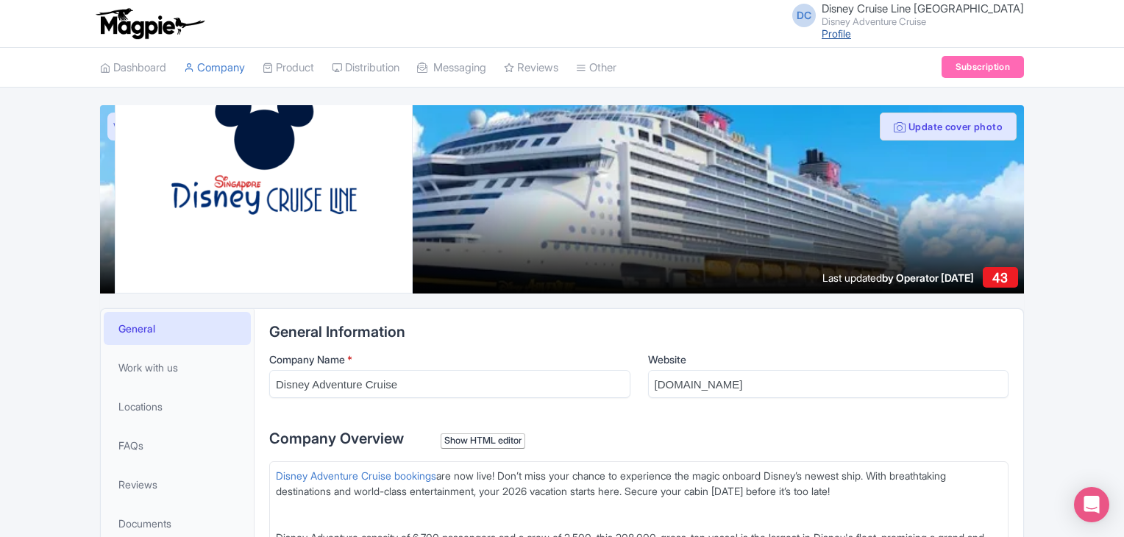
click at [851, 35] on link "Profile" at bounding box center [836, 33] width 29 height 13
click at [851, 33] on link "Profile" at bounding box center [836, 33] width 29 height 13
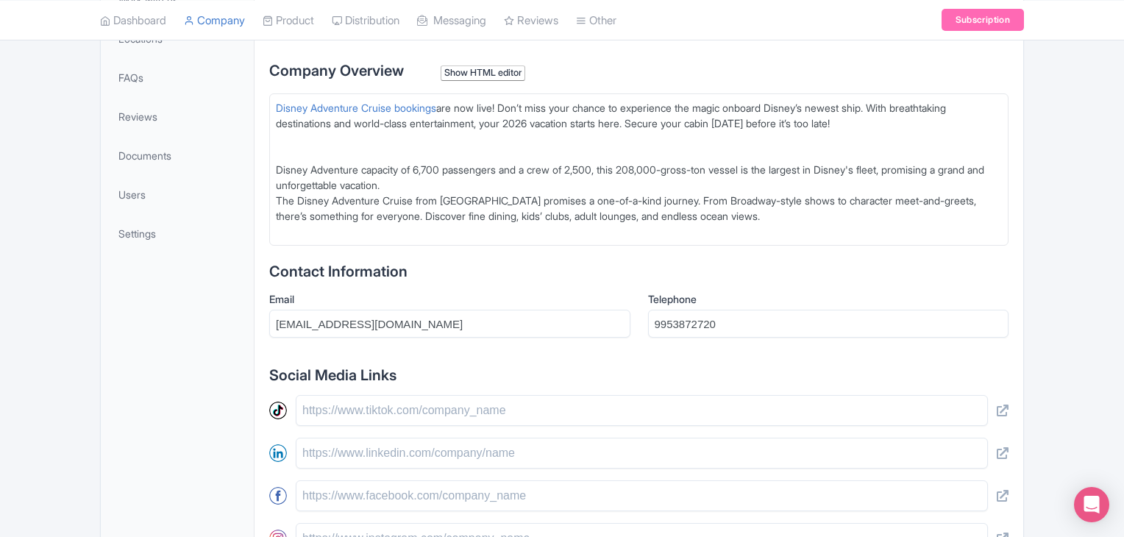
scroll to position [356, 0]
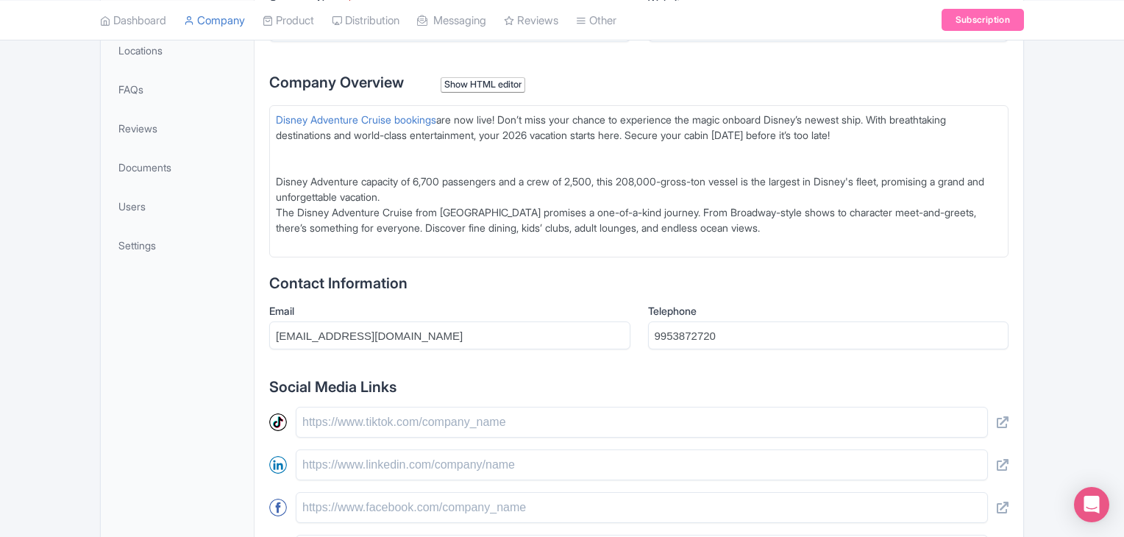
click at [737, 205] on div "Disney Adventure capacity of 6,700 passengers and a crew of 2,500, this 208,000…" at bounding box center [639, 212] width 726 height 77
type trix-editor "<div><a href="https://www.singaporedisneycruise.com/3-night-disney-adventure-cr…"
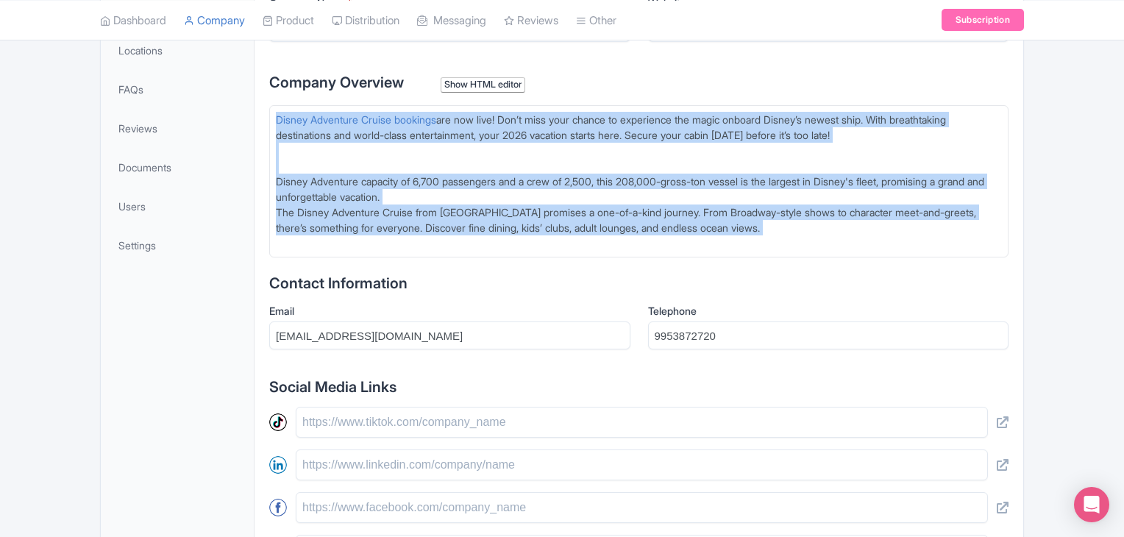
click at [739, 208] on div "Disney Adventure capacity of 6,700 passengers and a crew of 2,500, this 208,000…" at bounding box center [639, 212] width 726 height 77
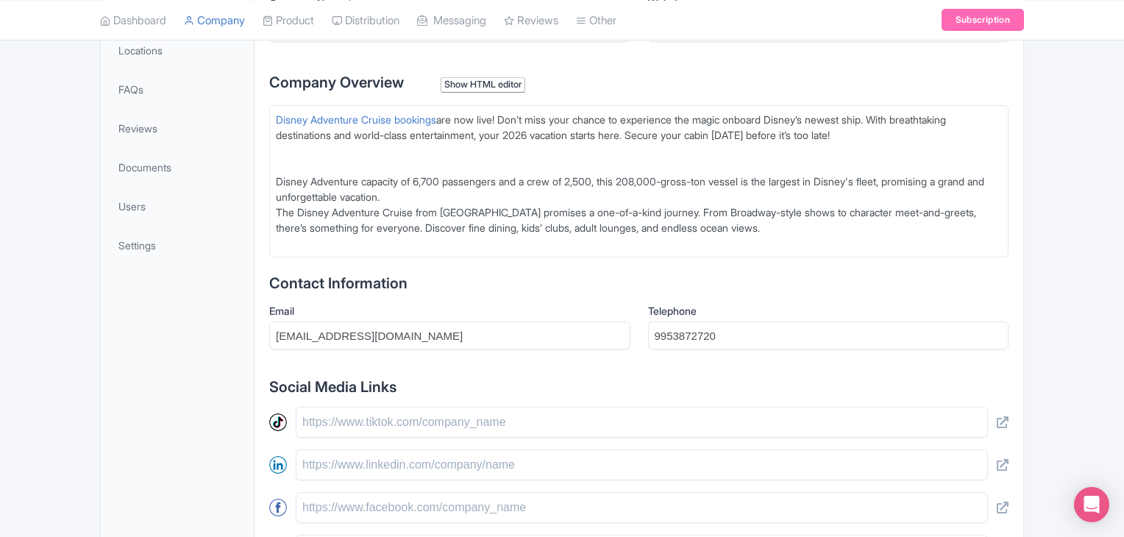
click at [778, 239] on div "Disney Adventure capacity of 6,700 passengers and a crew of 2,500, this 208,000…" at bounding box center [639, 212] width 726 height 77
click at [771, 227] on div "Disney Adventure capacity of 6,700 passengers and a crew of 2,500, this 208,000…" at bounding box center [639, 212] width 726 height 77
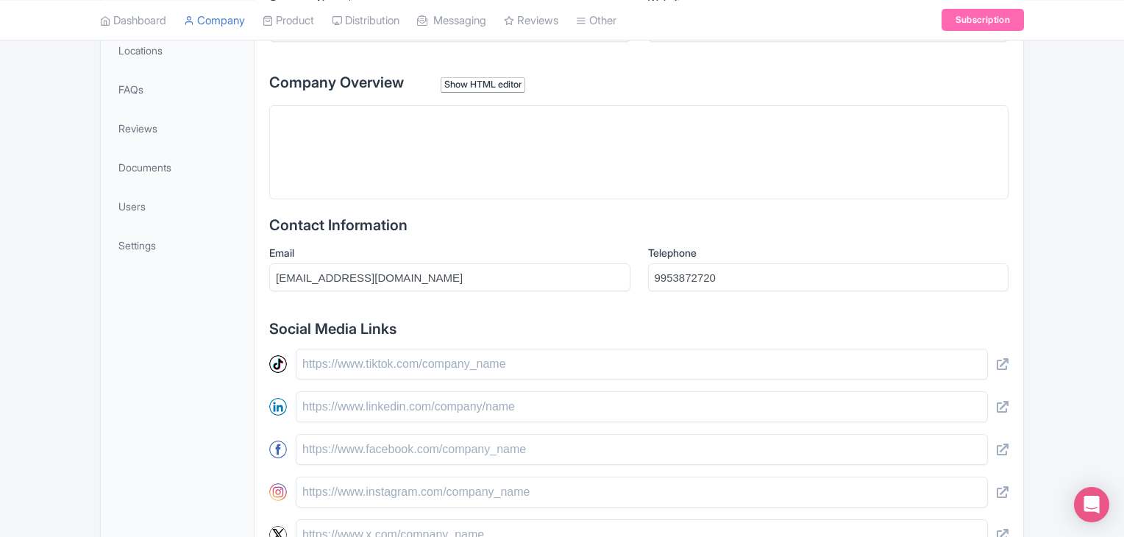
paste trix-editor "<div>&lt;p&gt;&lt;a href="https://www.singaporedisneycruise.com/3-night-disney-…"
type trix-editor "<div>&lt;p&gt;&lt;a href="https://www.singaporedisneycruise.com/3-night-disney-…"
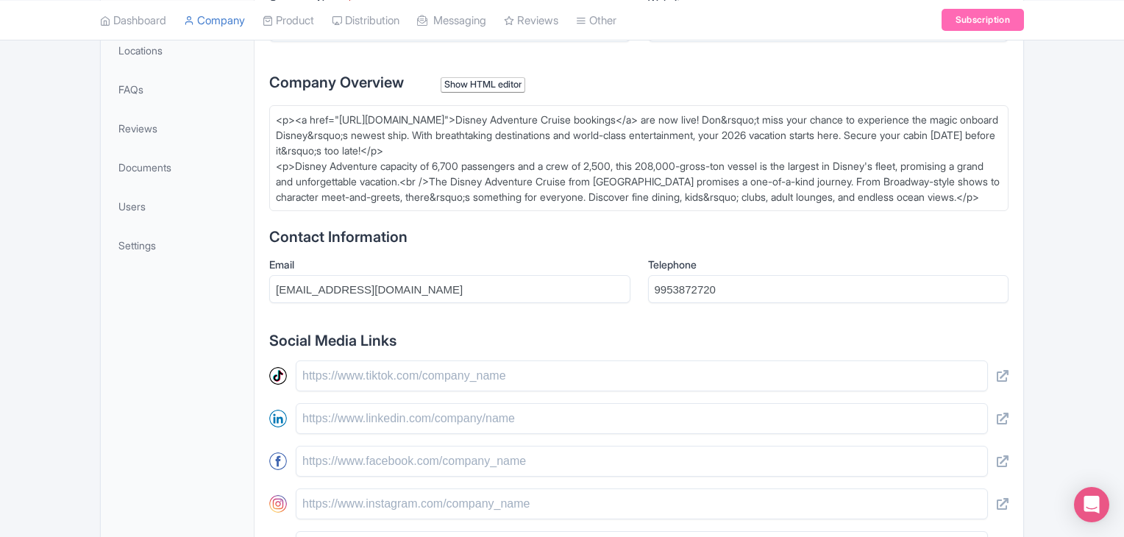
click at [505, 84] on div "Show HTML editor" at bounding box center [483, 84] width 85 height 15
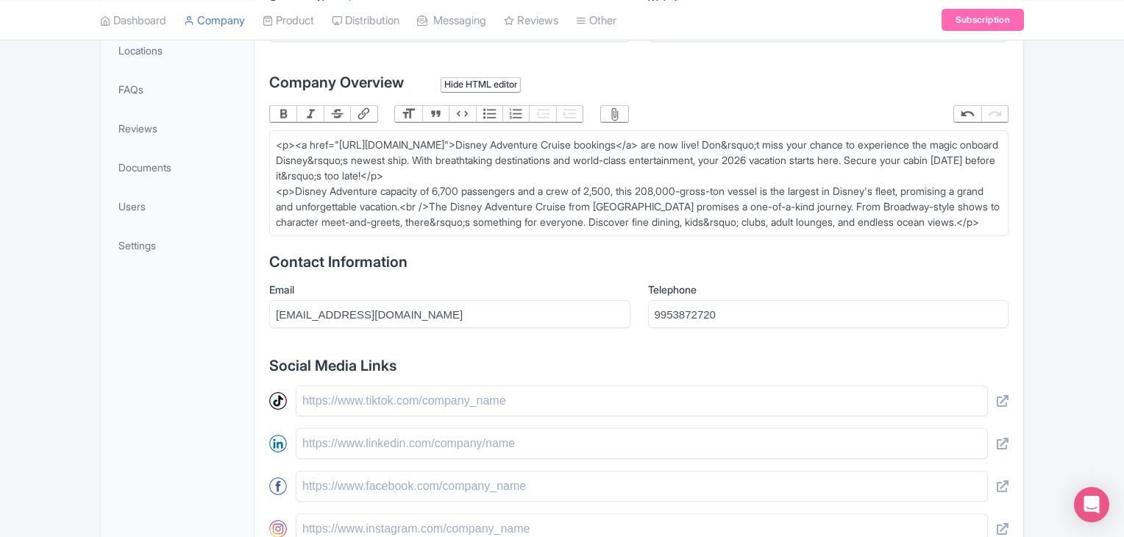
click at [488, 202] on div "<p><a href="https://www.singaporedisneycruise.com/3-night-disney-adventure-crui…" at bounding box center [639, 183] width 726 height 93
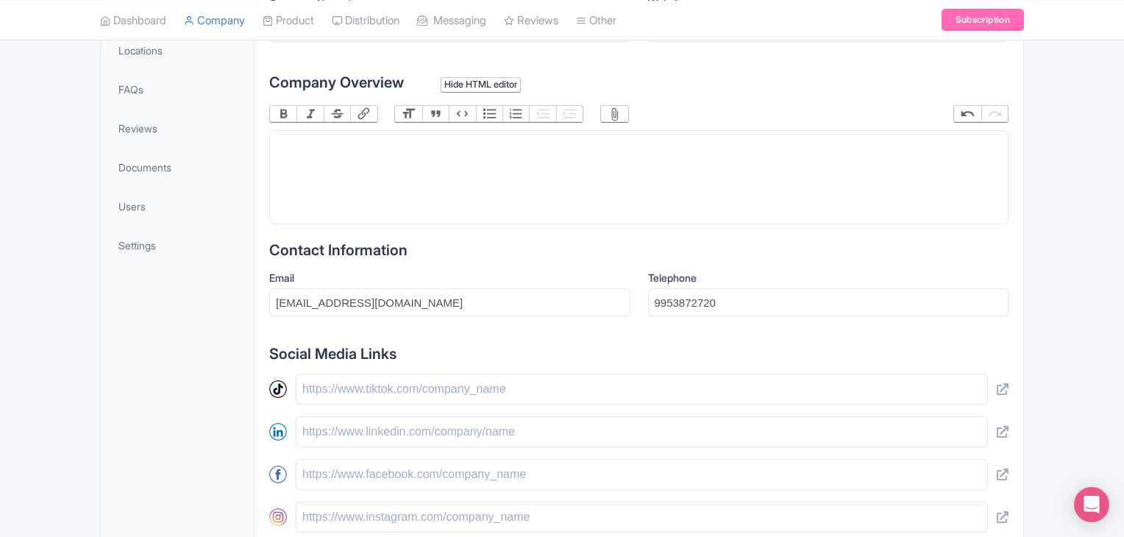
paste trix-editor "<div>&nbsp;</div><div><a href="https://www.singaporedisneycruise.com/3-night-di…"
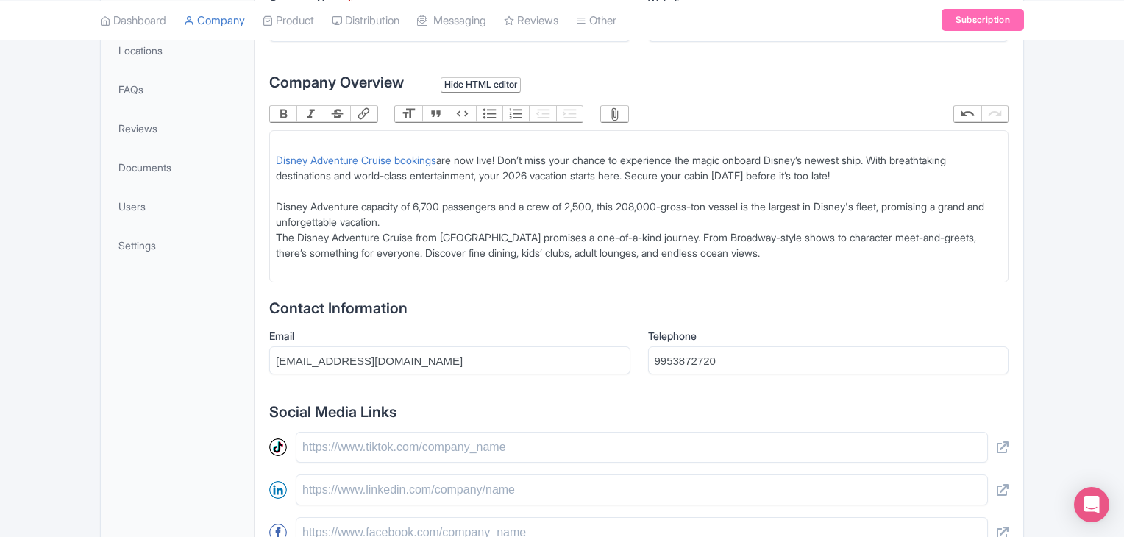
type trix-editor "<div>&nbsp;</div><div><a href="https://www.singaporedisneycruise.com/3-night-di…"
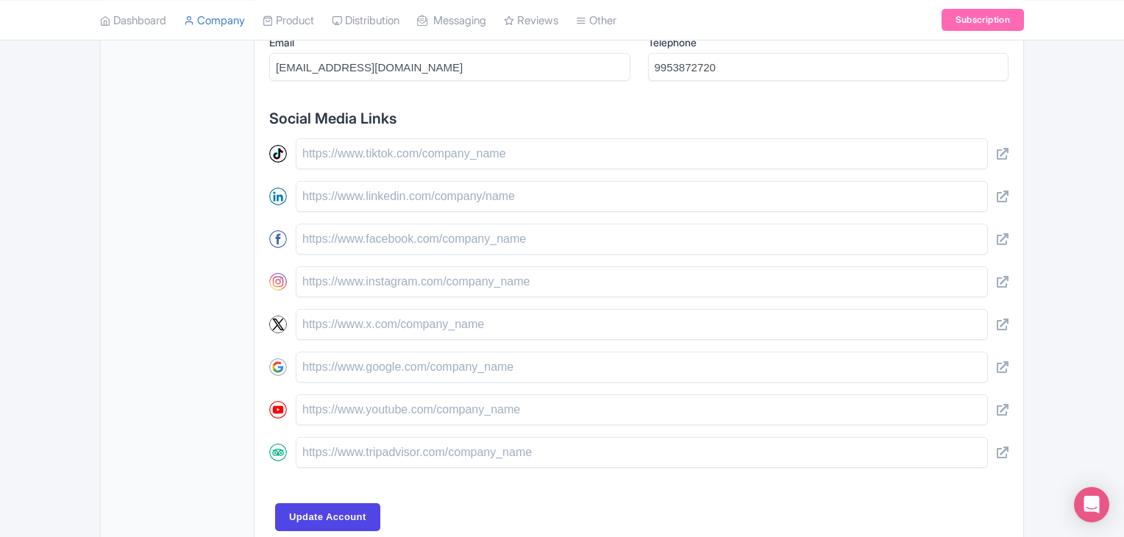
scroll to position [724, 0]
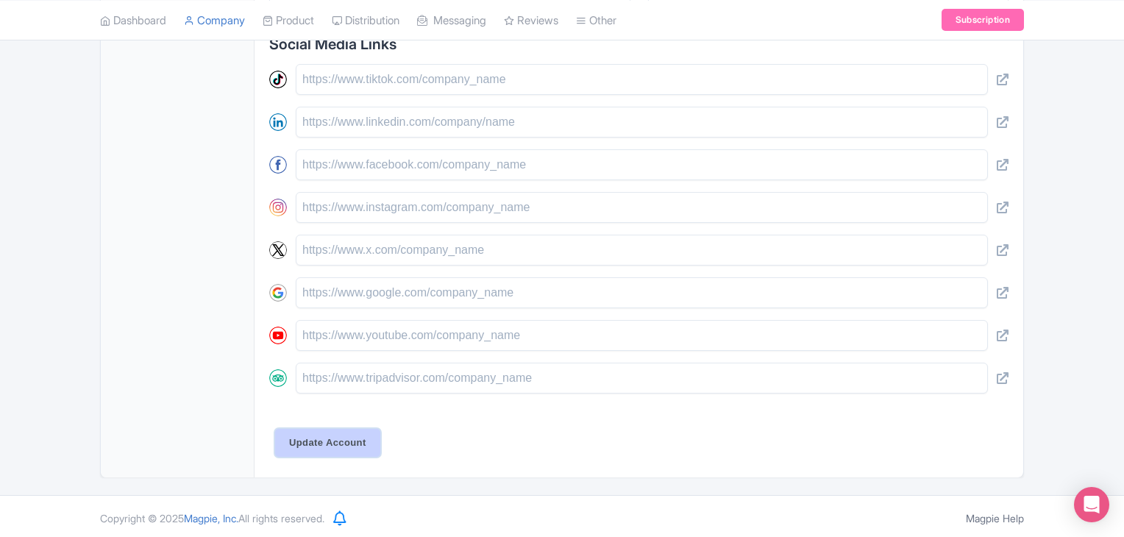
click at [315, 444] on input "Update Account" at bounding box center [327, 443] width 105 height 28
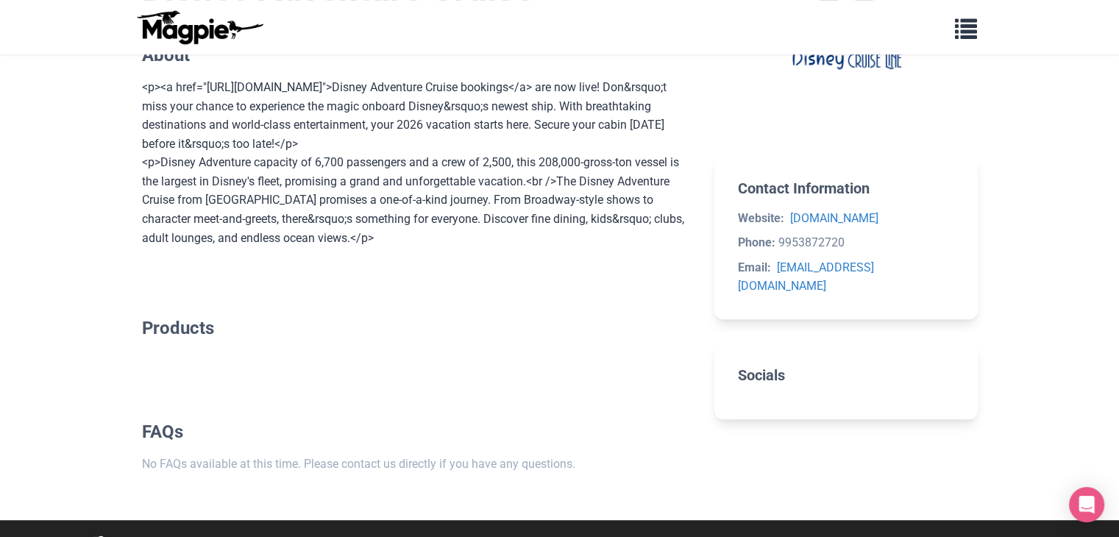
scroll to position [762, 0]
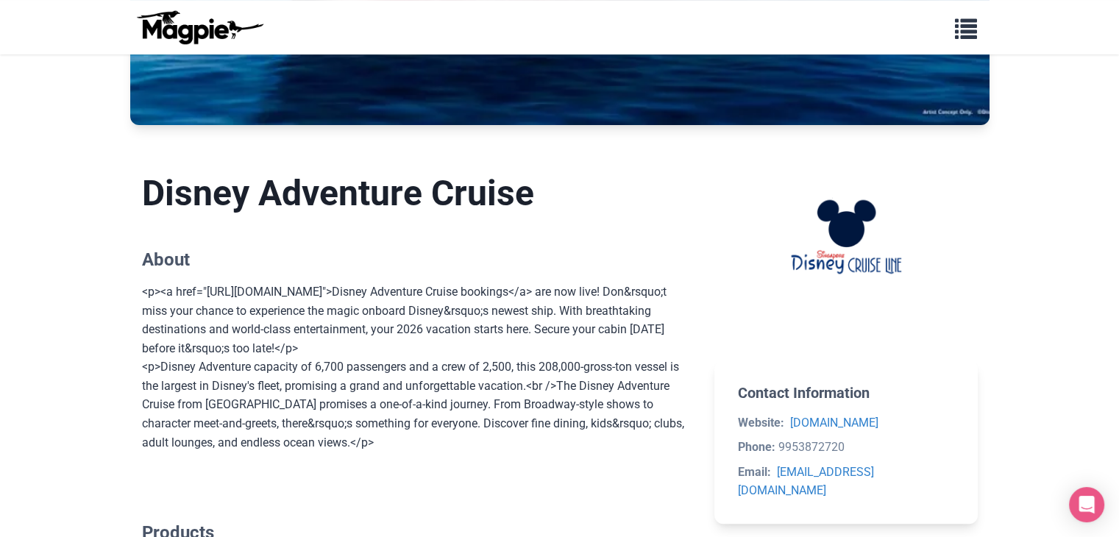
scroll to position [568, 0]
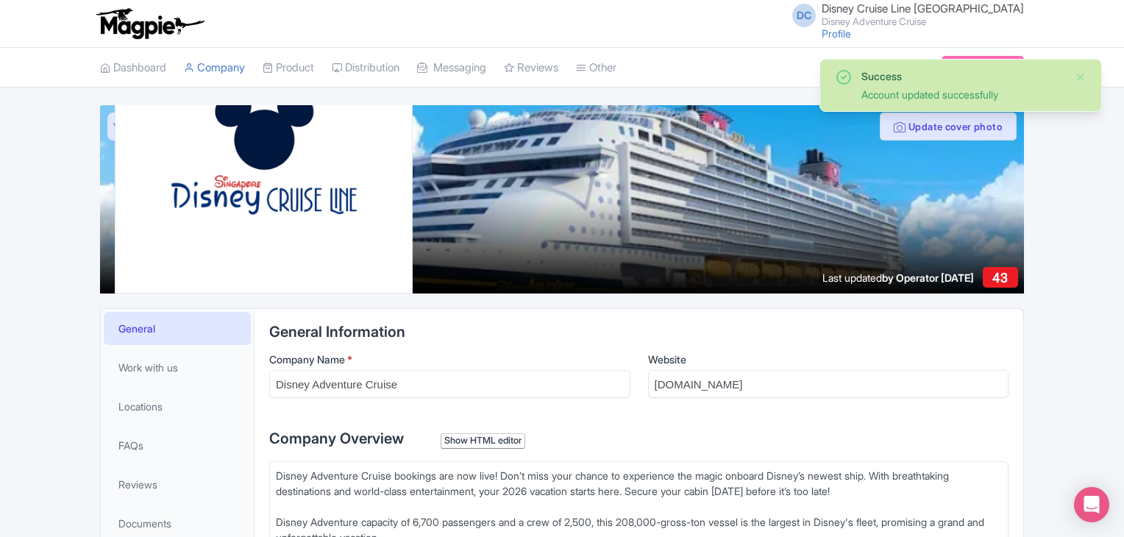
click at [922, 4] on span "Disney Cruise Line [GEOGRAPHIC_DATA]" at bounding box center [923, 8] width 202 height 14
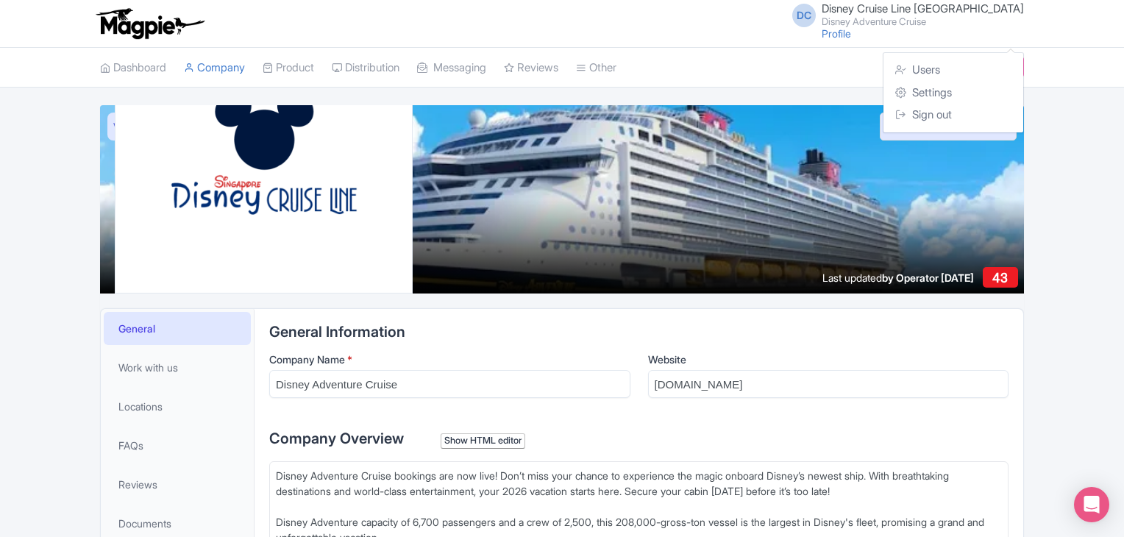
click at [923, 7] on span "Disney Cruise Line Singapore" at bounding box center [923, 8] width 202 height 14
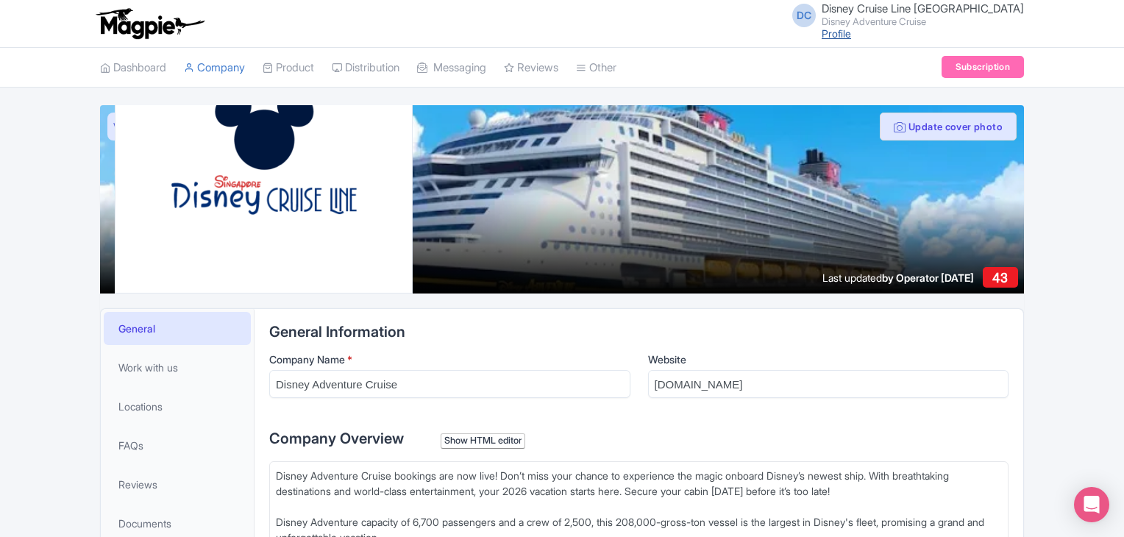
click at [851, 31] on link "Profile" at bounding box center [836, 33] width 29 height 13
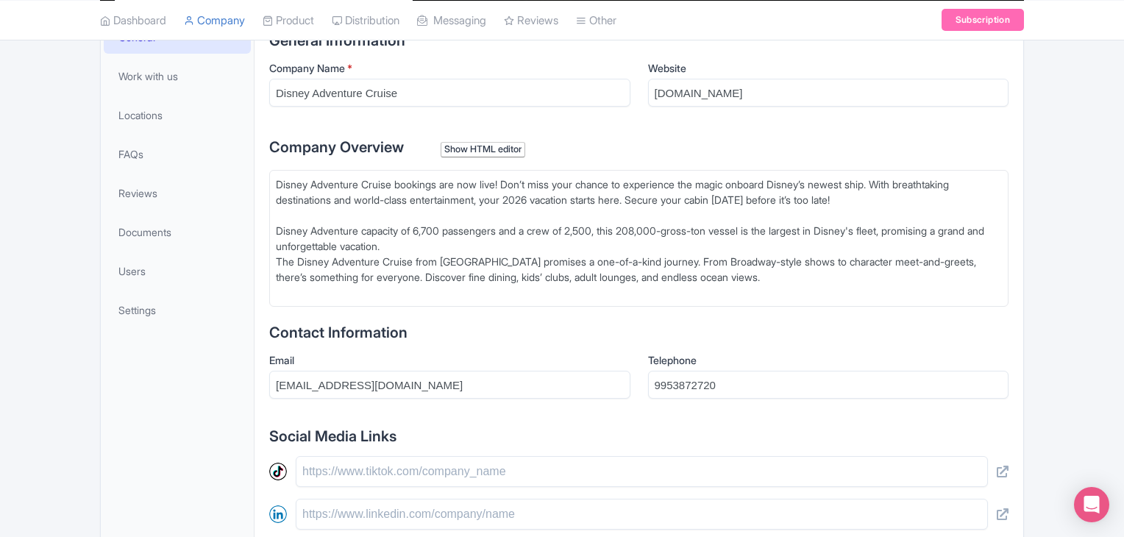
scroll to position [316, 0]
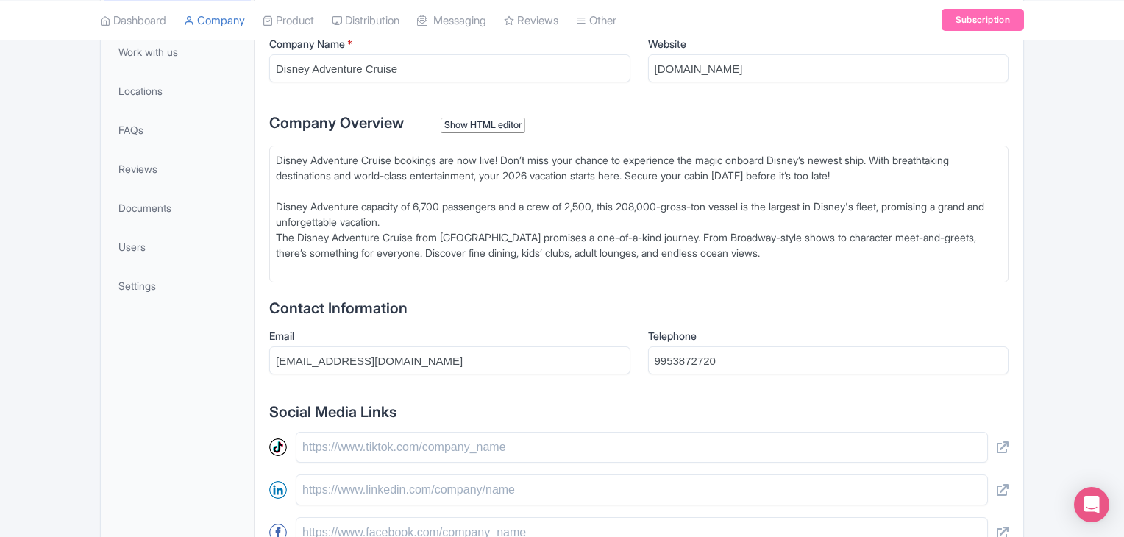
click at [279, 205] on div "Disney Adventure Cruise bookings are now live! Don’t miss your chance to experi…" at bounding box center [639, 214] width 726 height 124
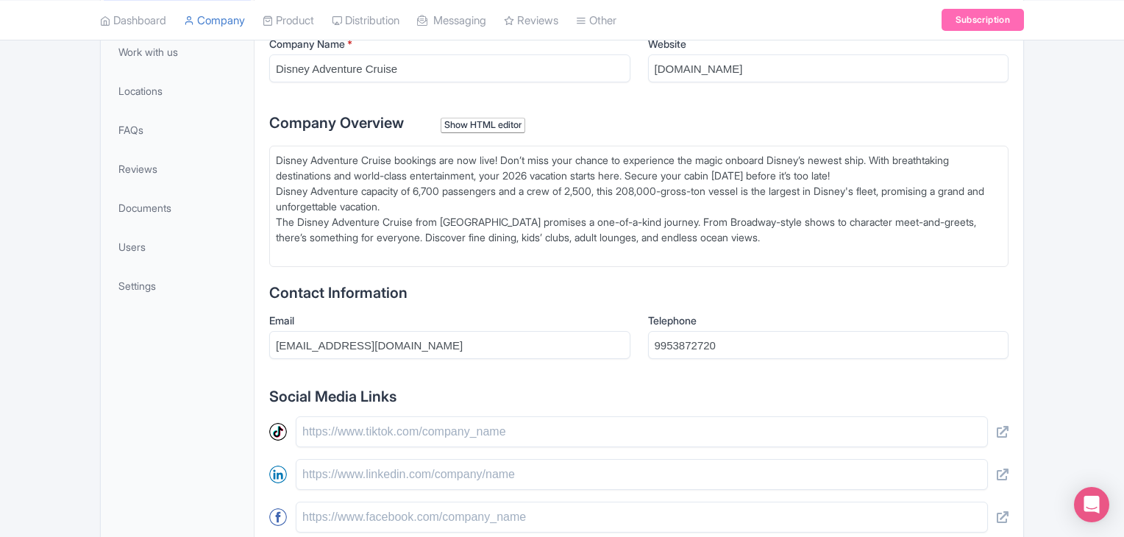
type trix-editor "<div>&nbsp; Disney Adventure Cruise bookings are now live! Don’t miss your chan…"
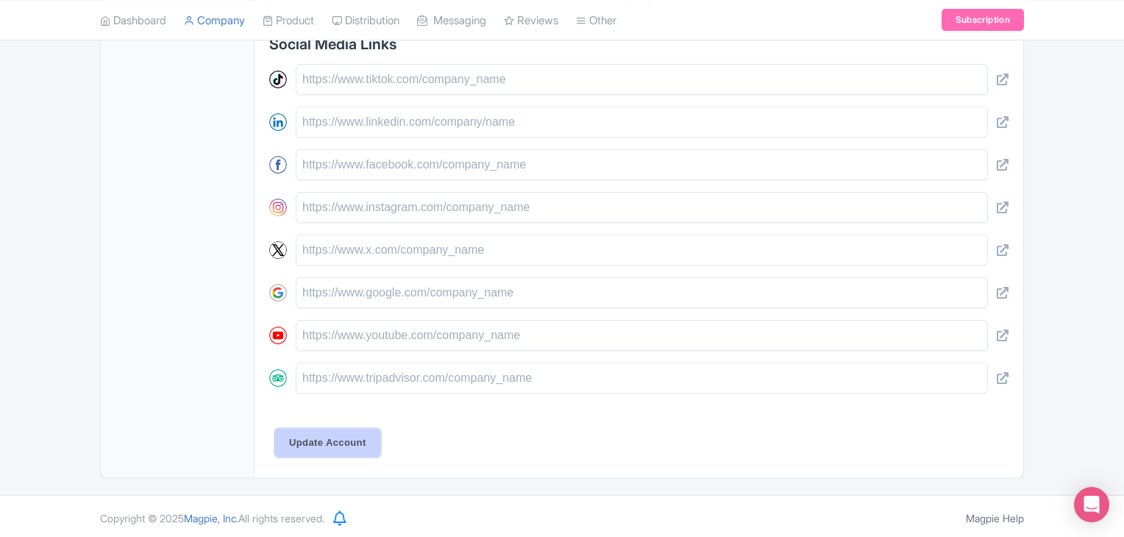
click at [354, 430] on input "Update Account" at bounding box center [327, 443] width 105 height 28
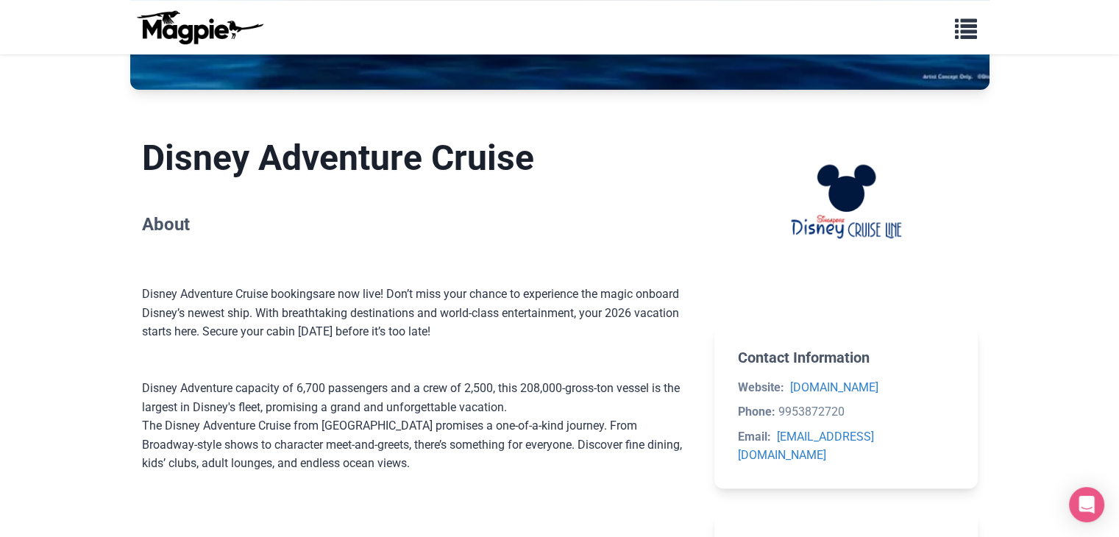
scroll to position [600, 0]
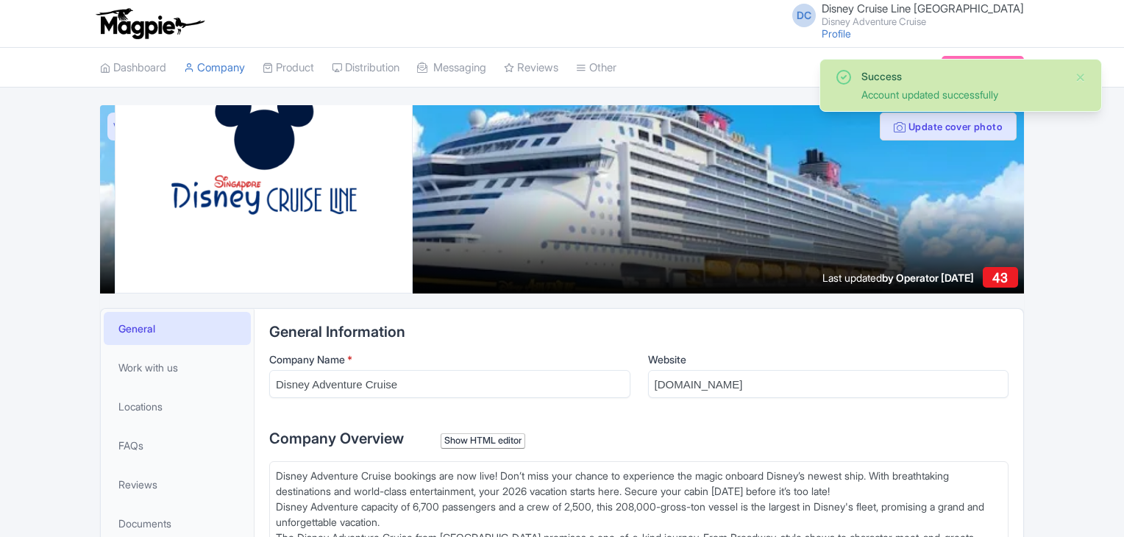
scroll to position [323, 0]
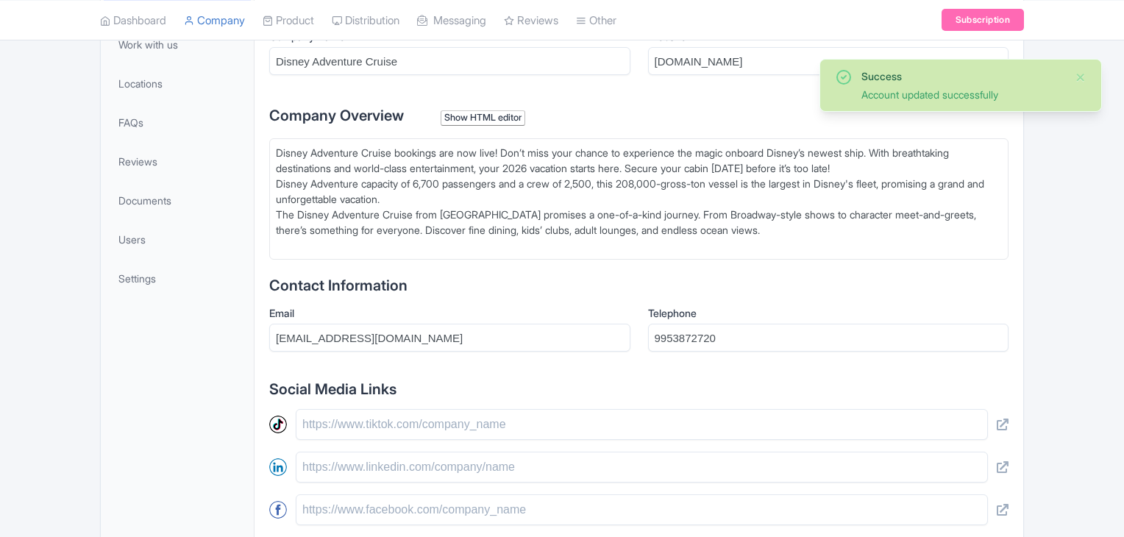
type trix-editor "<div>&nbsp; Disney Adventure Cruise bookings are now live! Don’t miss your chan…"
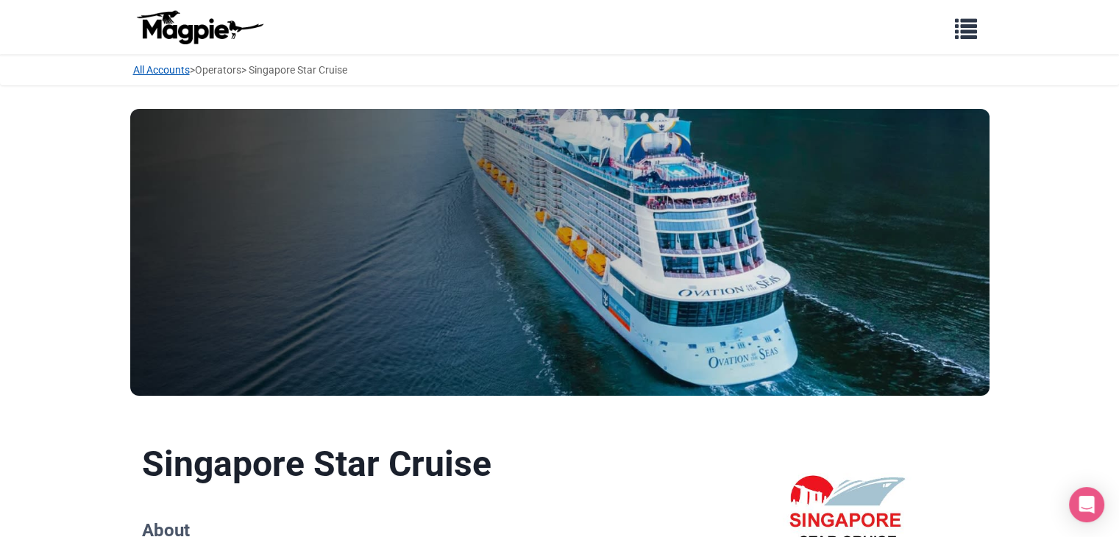
click at [174, 71] on link "All Accounts" at bounding box center [161, 70] width 57 height 12
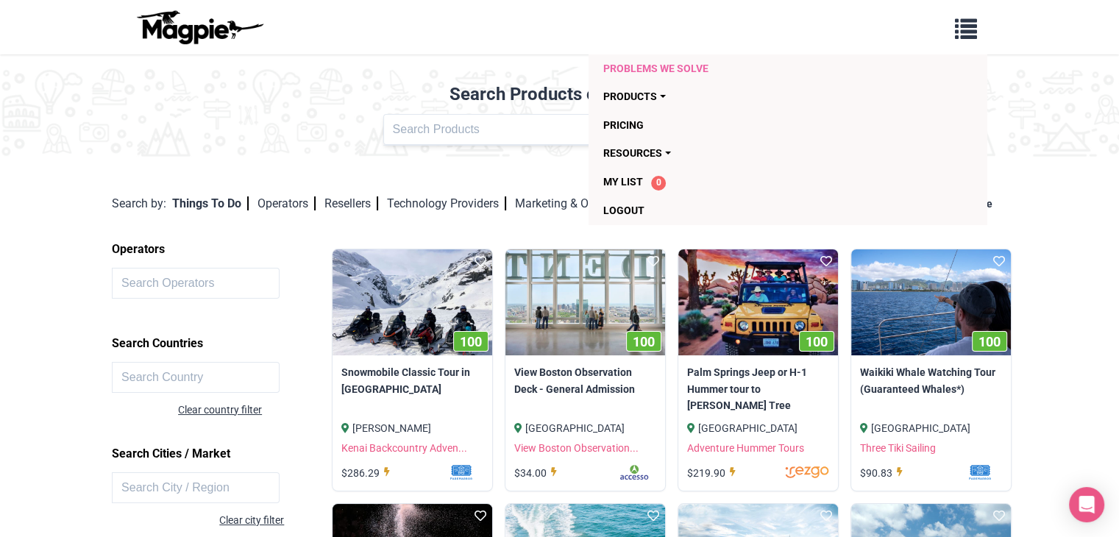
click at [650, 71] on link "Problems we solve" at bounding box center [702, 68] width 199 height 28
click at [614, 182] on span "My List" at bounding box center [623, 182] width 40 height 12
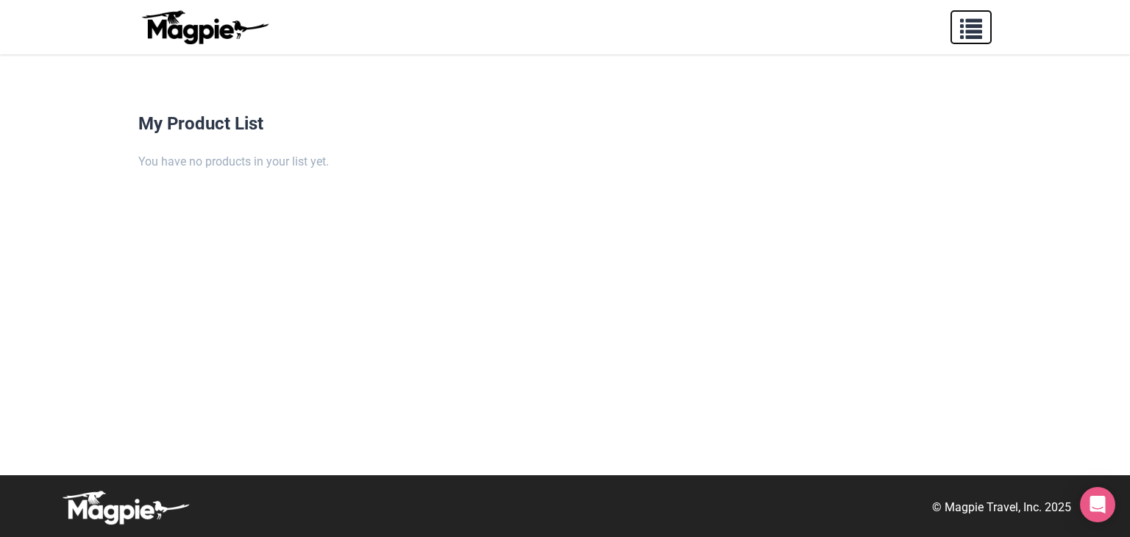
click at [970, 28] on span "button" at bounding box center [971, 26] width 22 height 22
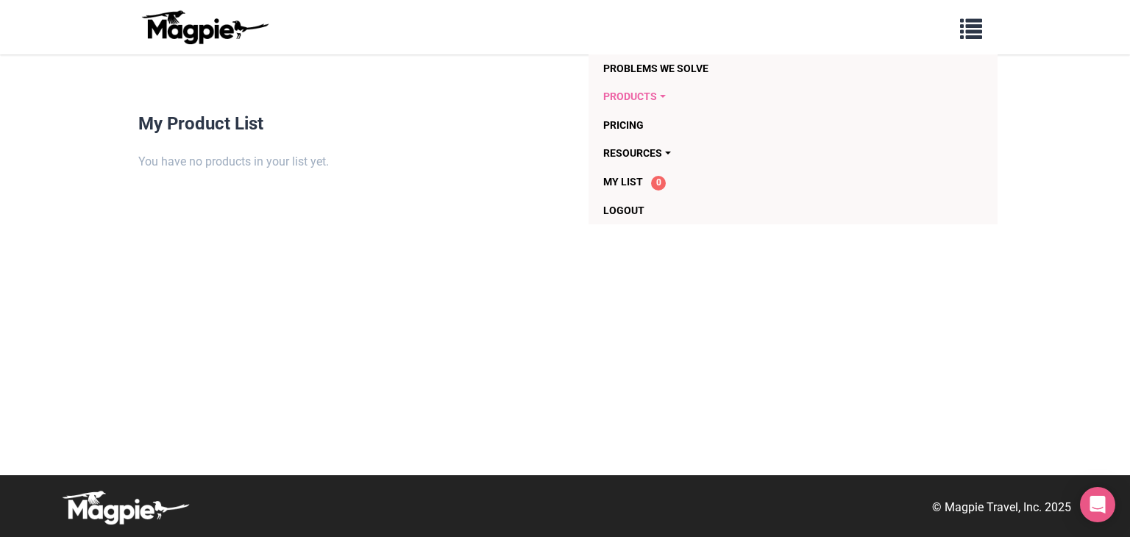
click at [631, 96] on link "Products" at bounding box center [708, 96] width 210 height 28
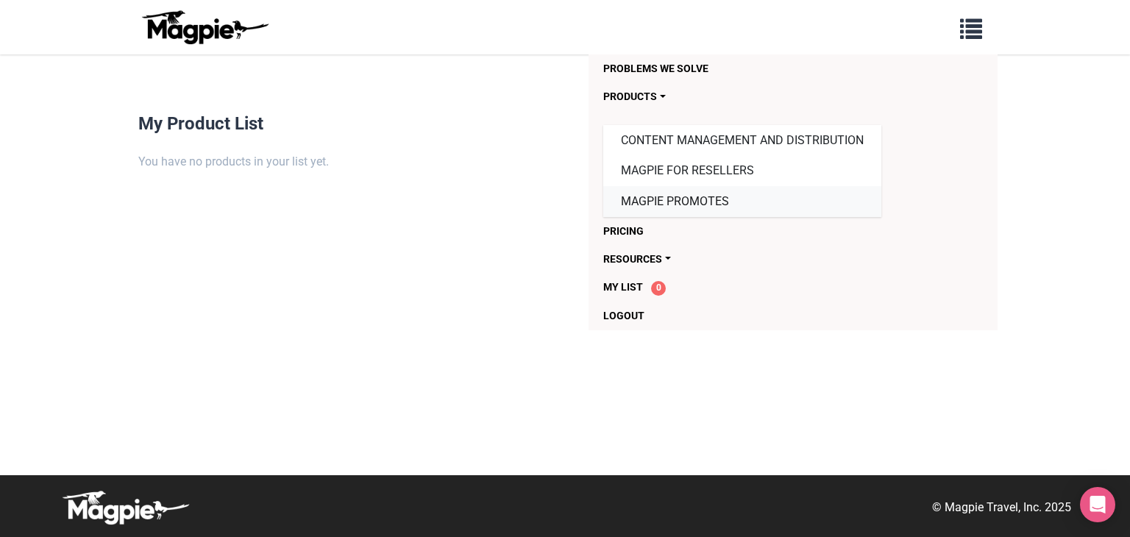
click at [672, 204] on link "Magpie Promotes" at bounding box center [742, 201] width 278 height 31
